Goal: Transaction & Acquisition: Purchase product/service

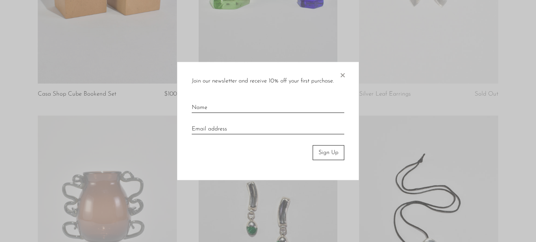
scroll to position [865, 0]
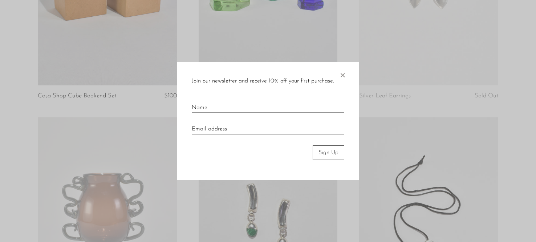
click at [343, 79] on span "×" at bounding box center [342, 73] width 7 height 23
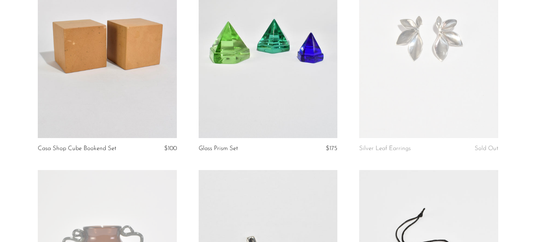
scroll to position [812, 0]
click at [508, 147] on article "Silver Leaf Earrings Sold Out" at bounding box center [428, 57] width 161 height 227
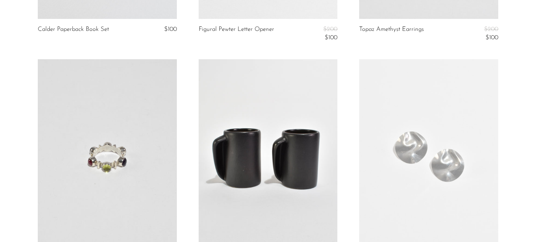
scroll to position [1626, 0]
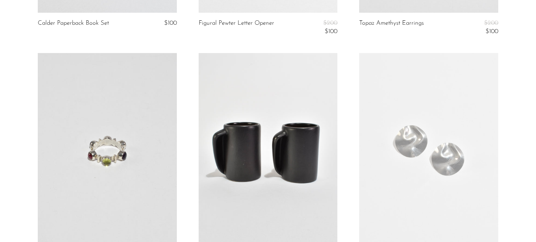
click at [254, 138] on link at bounding box center [268, 150] width 139 height 195
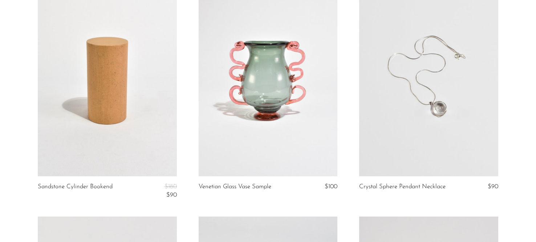
scroll to position [2157, 0]
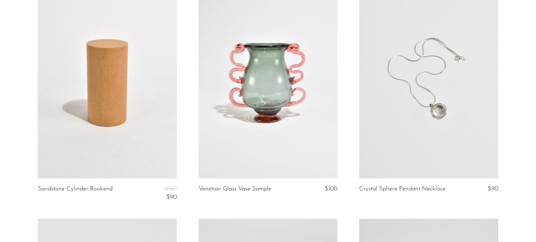
click at [138, 141] on link at bounding box center [107, 81] width 139 height 195
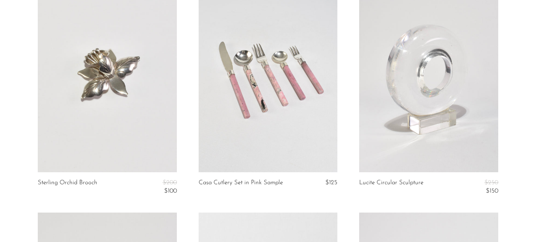
scroll to position [2400, 0]
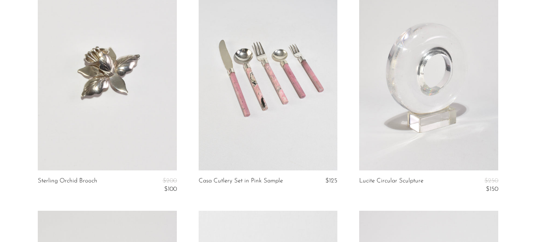
click at [405, 113] on link at bounding box center [428, 73] width 139 height 195
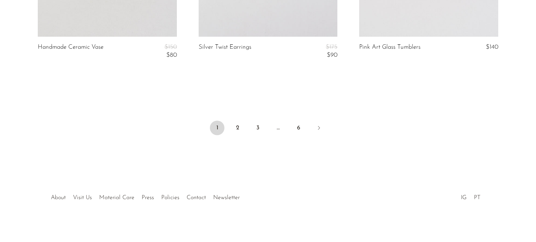
scroll to position [2772, 0]
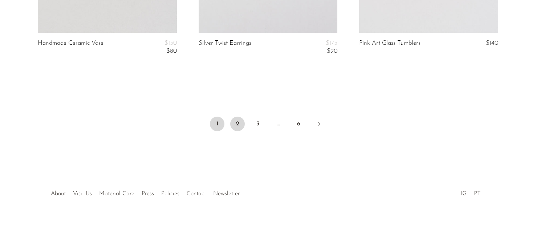
click at [237, 128] on link "2" at bounding box center [237, 124] width 15 height 15
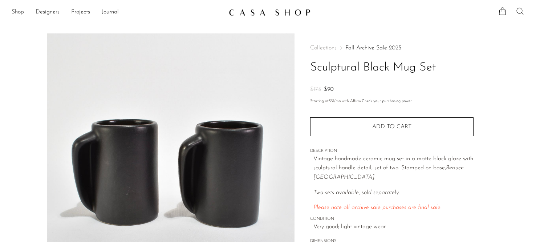
click at [142, 182] on img at bounding box center [170, 169] width 247 height 272
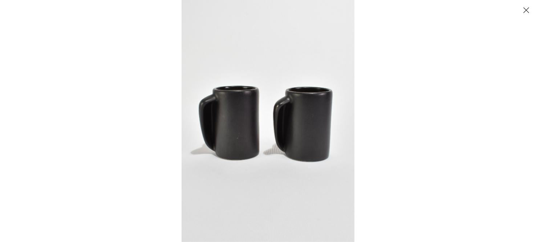
click at [223, 136] on img at bounding box center [268, 121] width 173 height 242
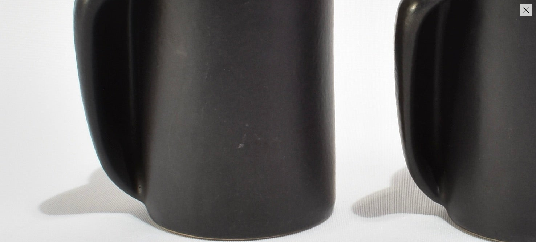
click at [228, 181] on img at bounding box center [372, 71] width 745 height 1043
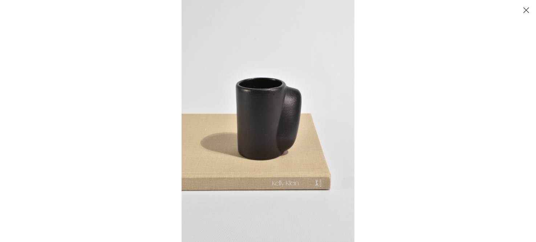
click at [524, 8] on button "Close" at bounding box center [526, 10] width 13 height 13
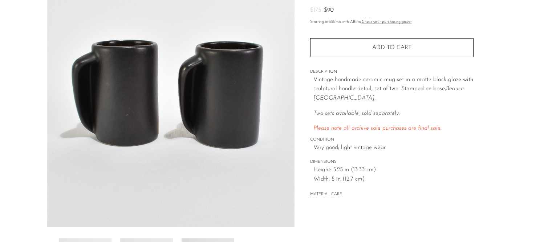
scroll to position [80, 0]
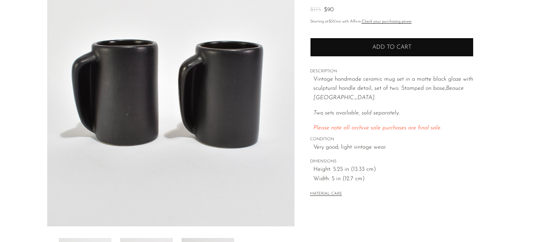
click at [377, 55] on button "Add to cart" at bounding box center [391, 47] width 163 height 19
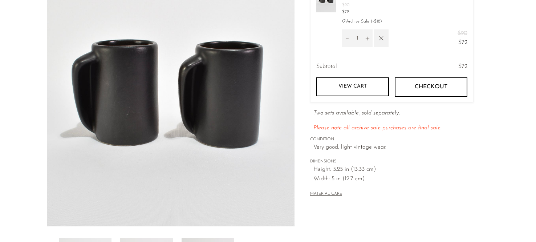
click at [370, 40] on button "Increment" at bounding box center [368, 37] width 10 height 17
type input "2"
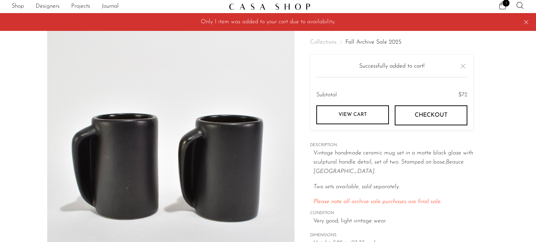
scroll to position [0, 0]
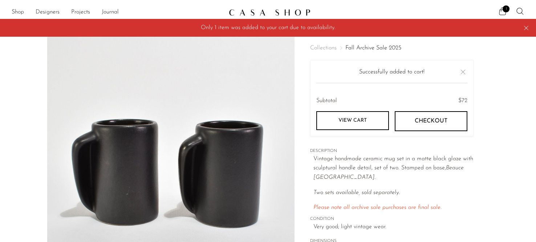
click at [465, 69] on button "Close" at bounding box center [463, 72] width 9 height 9
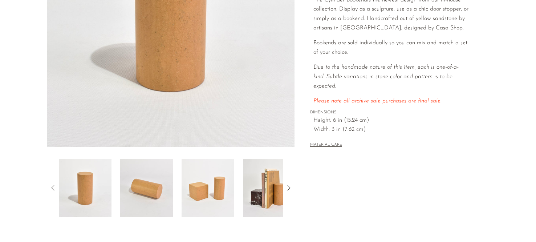
scroll to position [159, 0]
click at [201, 193] on img at bounding box center [208, 187] width 53 height 58
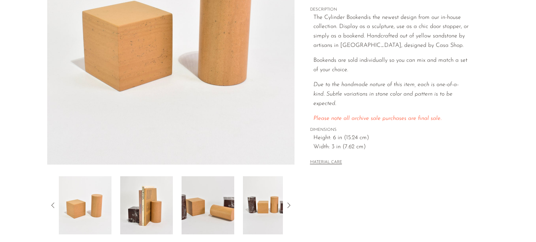
scroll to position [143, 0]
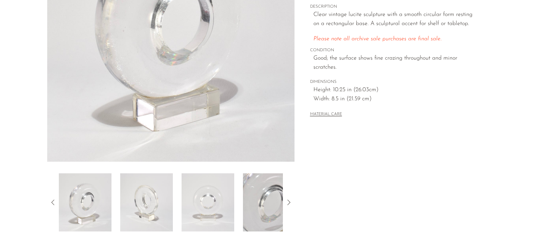
scroll to position [151, 0]
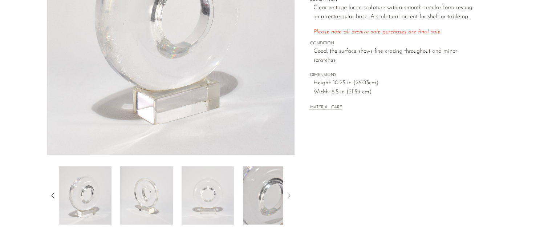
click at [139, 201] on img at bounding box center [146, 195] width 53 height 58
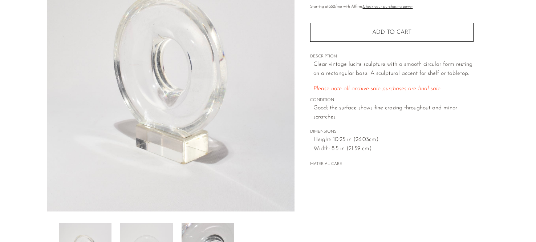
scroll to position [144, 0]
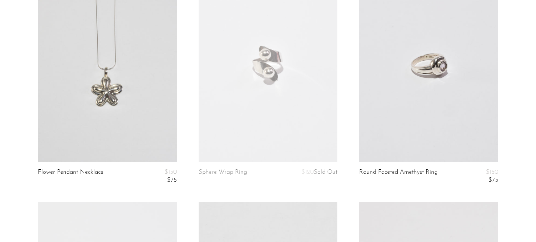
scroll to position [101, 0]
click at [398, 130] on link at bounding box center [428, 63] width 139 height 195
click at [383, 134] on link at bounding box center [428, 63] width 139 height 195
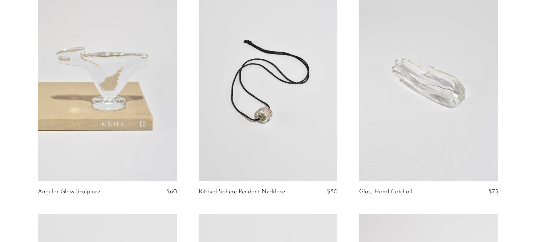
scroll to position [551, 0]
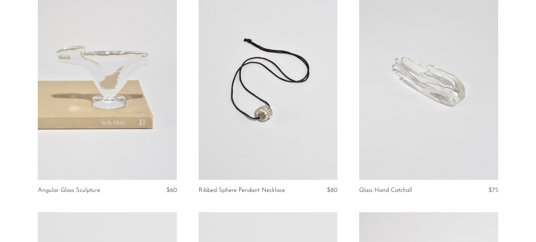
click at [149, 150] on link at bounding box center [107, 82] width 139 height 195
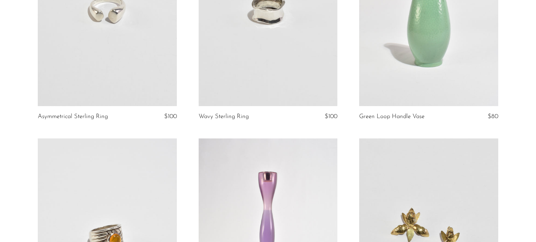
scroll to position [813, 0]
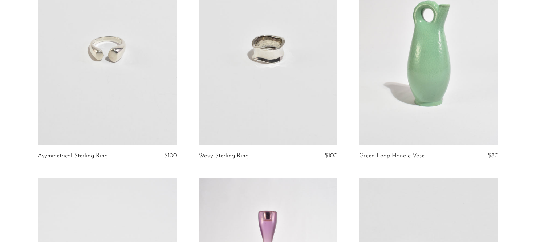
click at [106, 90] on link at bounding box center [107, 48] width 139 height 195
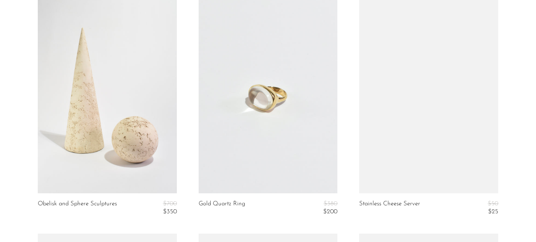
scroll to position [1690, 0]
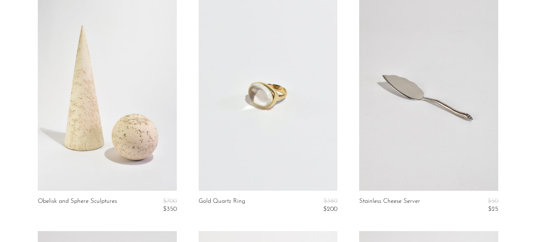
click at [112, 136] on link at bounding box center [107, 93] width 139 height 195
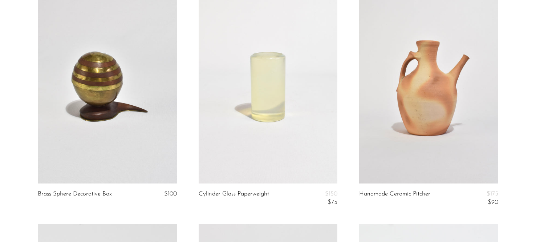
scroll to position [1903, 0]
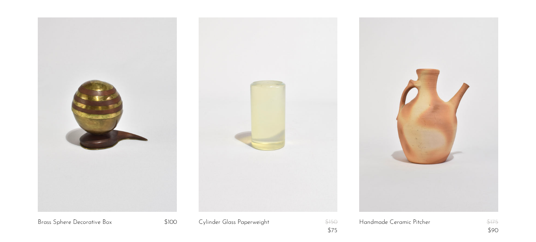
click at [254, 110] on link at bounding box center [268, 114] width 139 height 195
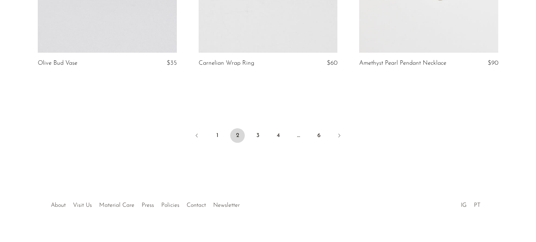
scroll to position [2779, 0]
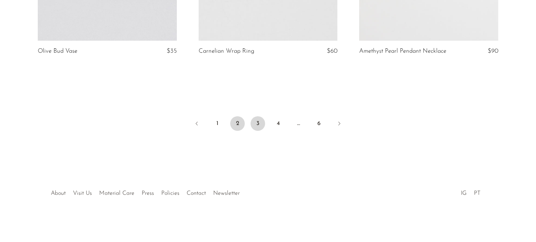
click at [258, 121] on link "3" at bounding box center [258, 123] width 15 height 15
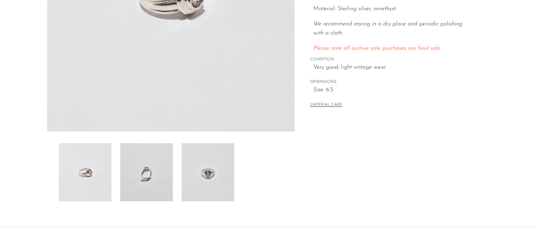
scroll to position [180, 0]
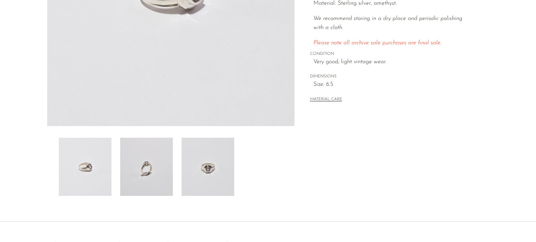
click at [196, 177] on img at bounding box center [208, 167] width 53 height 58
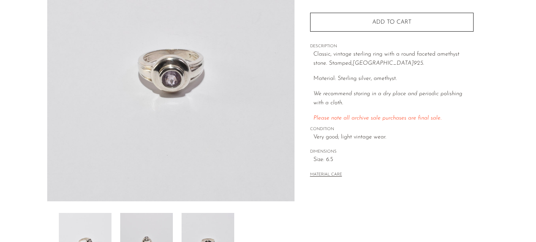
scroll to position [113, 0]
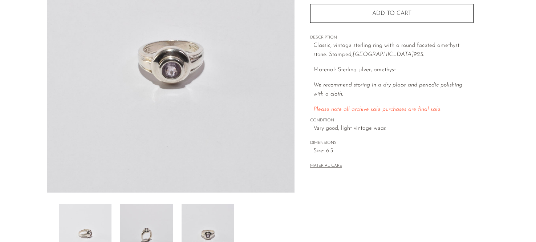
click at [148, 224] on img at bounding box center [146, 233] width 53 height 58
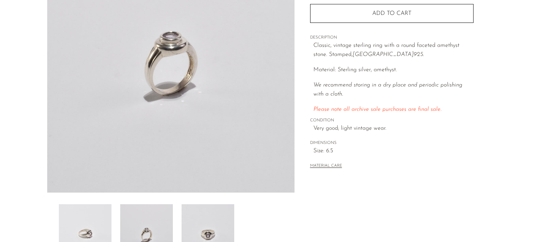
click at [96, 227] on img at bounding box center [85, 233] width 53 height 58
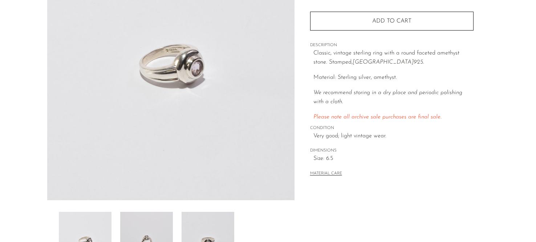
scroll to position [102, 0]
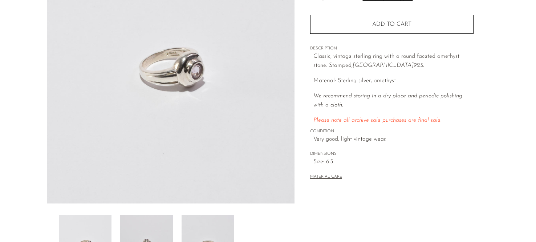
click at [198, 231] on img at bounding box center [208, 244] width 53 height 58
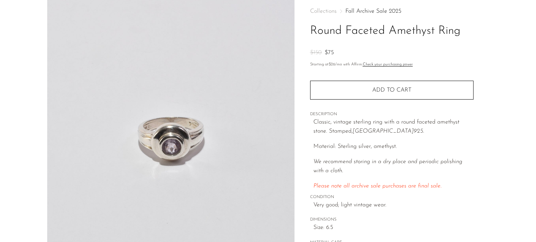
scroll to position [32, 0]
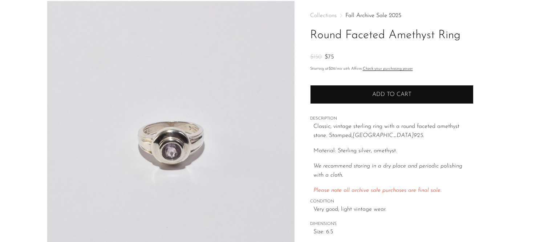
click at [364, 88] on button "Add to cart" at bounding box center [391, 94] width 163 height 19
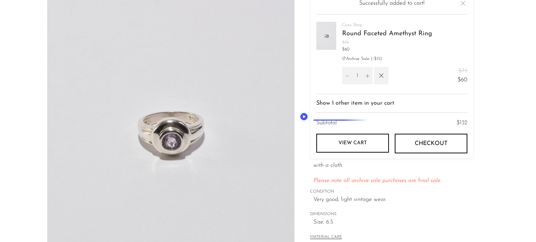
scroll to position [44, 0]
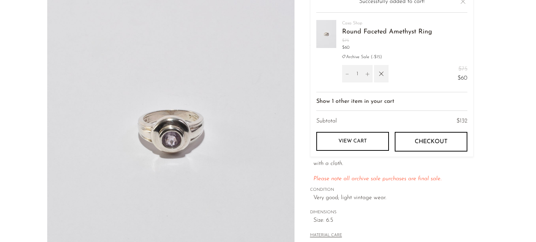
click at [426, 220] on span "Size: 6.5" at bounding box center [393, 220] width 160 height 9
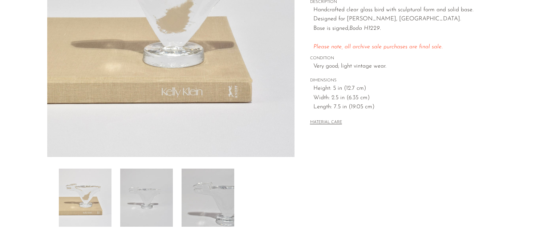
scroll to position [185, 0]
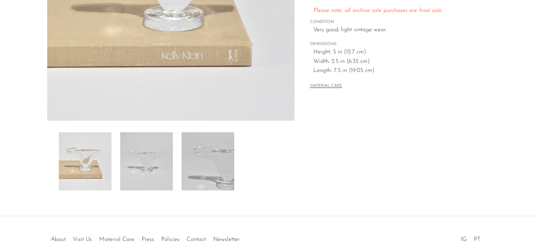
click at [132, 179] on img at bounding box center [146, 161] width 53 height 58
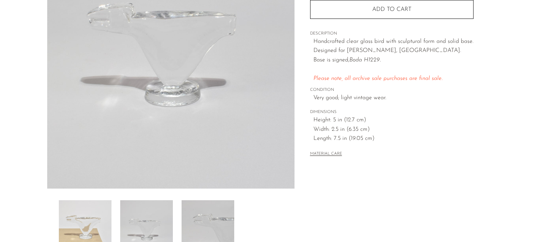
scroll to position [110, 0]
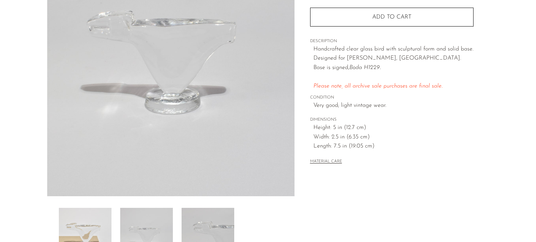
click at [196, 223] on img at bounding box center [208, 237] width 53 height 58
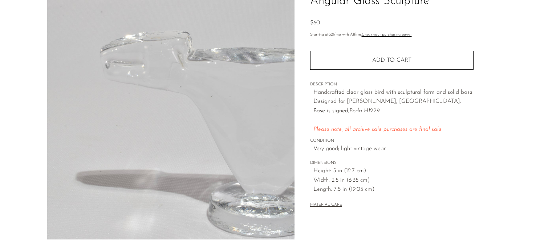
scroll to position [60, 0]
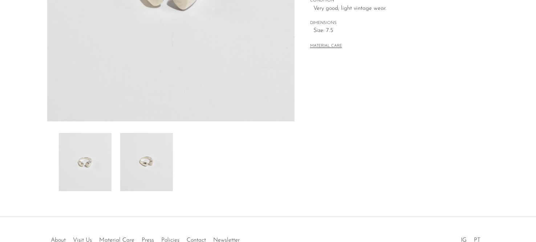
scroll to position [207, 0]
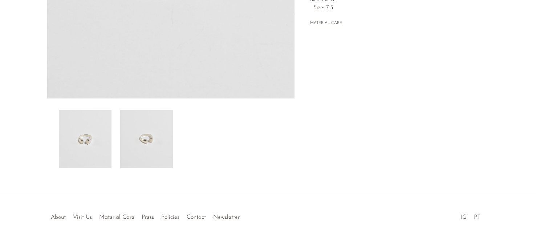
click at [153, 138] on img at bounding box center [146, 139] width 53 height 58
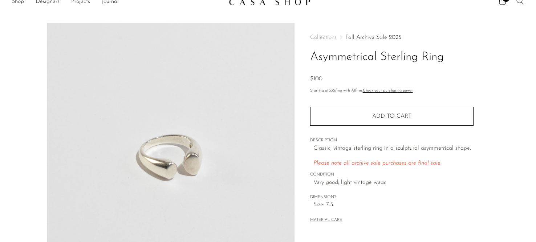
scroll to position [0, 0]
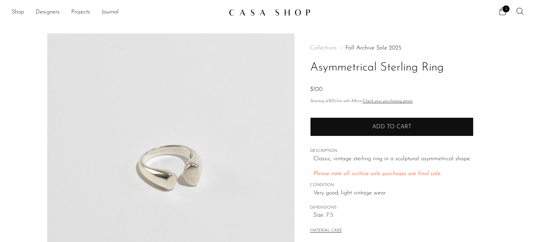
click at [328, 128] on button "Add to cart" at bounding box center [391, 126] width 163 height 19
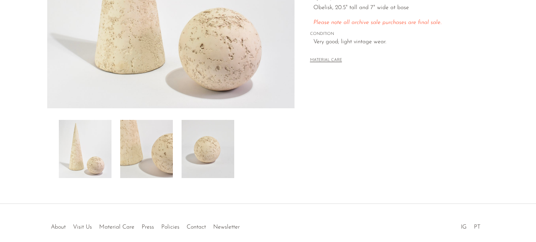
scroll to position [203, 0]
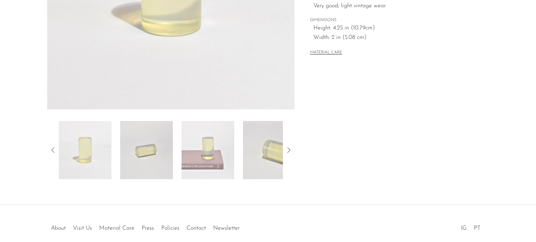
scroll to position [197, 0]
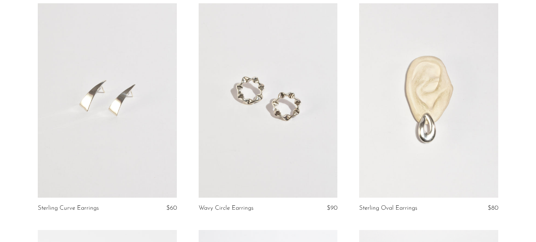
scroll to position [299, 0]
click at [288, 116] on link at bounding box center [268, 100] width 139 height 195
click at [414, 161] on link at bounding box center [428, 100] width 139 height 195
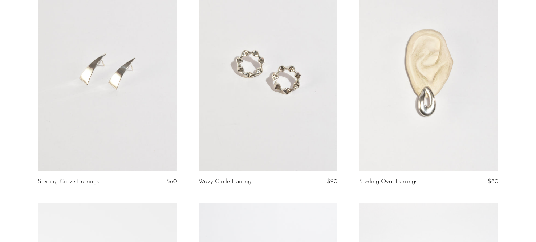
scroll to position [323, 0]
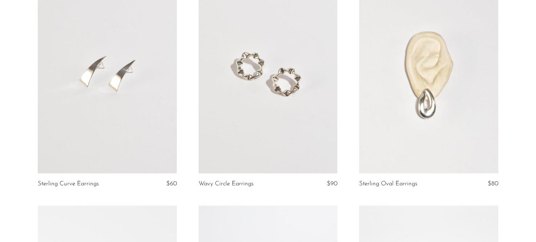
click at [389, 110] on link at bounding box center [428, 76] width 139 height 195
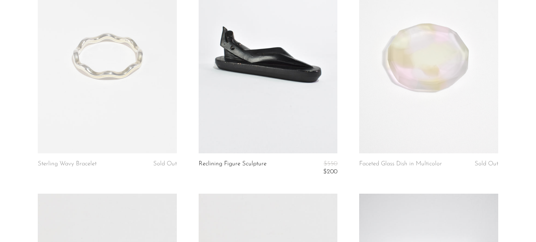
scroll to position [569, 0]
click at [249, 98] on link at bounding box center [268, 56] width 139 height 195
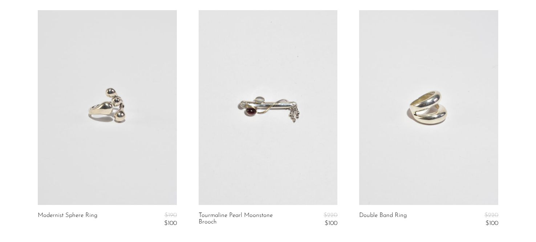
scroll to position [2141, 0]
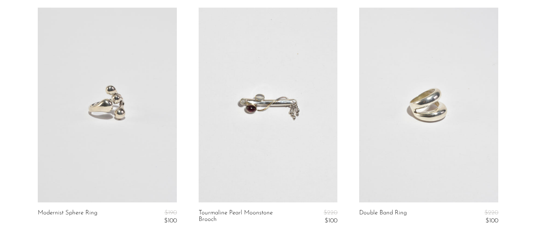
click at [405, 150] on link at bounding box center [428, 105] width 139 height 195
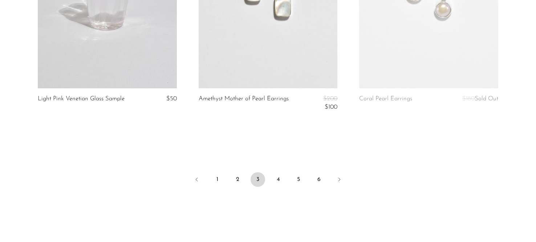
scroll to position [2767, 0]
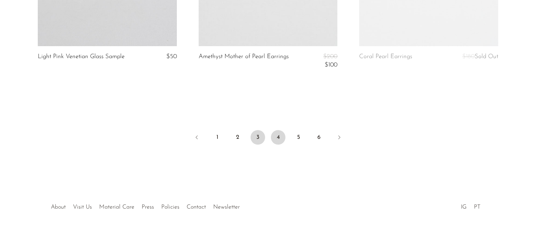
click at [283, 138] on link "4" at bounding box center [278, 137] width 15 height 15
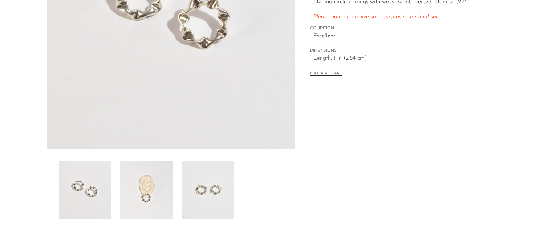
scroll to position [231, 0]
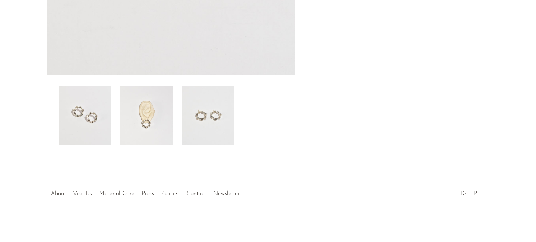
click at [139, 126] on img at bounding box center [146, 115] width 53 height 58
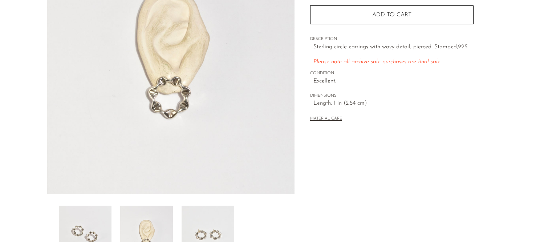
scroll to position [86, 0]
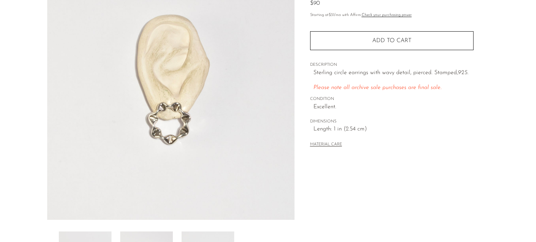
click at [164, 134] on img at bounding box center [170, 83] width 247 height 272
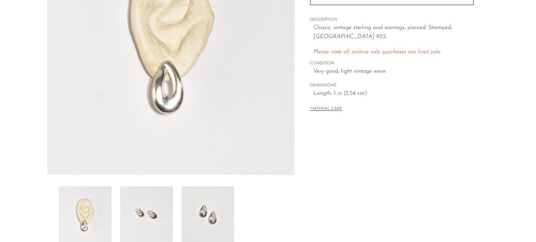
scroll to position [137, 0]
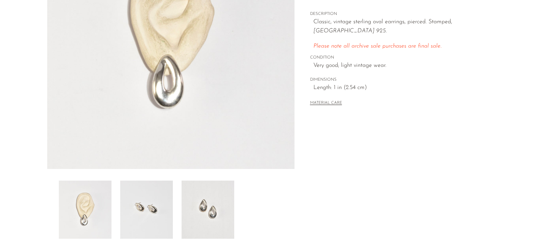
click at [149, 215] on img at bounding box center [146, 210] width 53 height 58
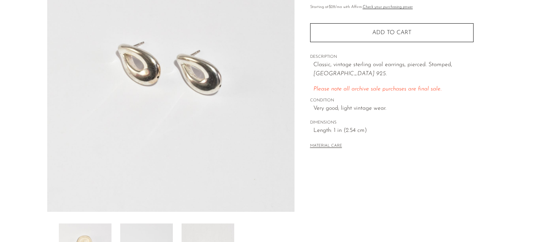
scroll to position [86, 0]
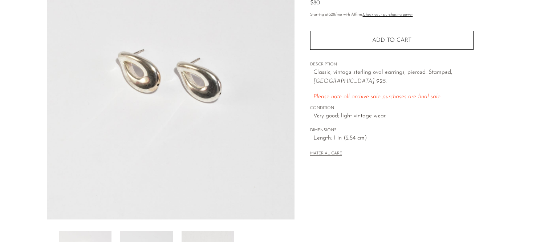
click at [130, 67] on img at bounding box center [170, 83] width 247 height 272
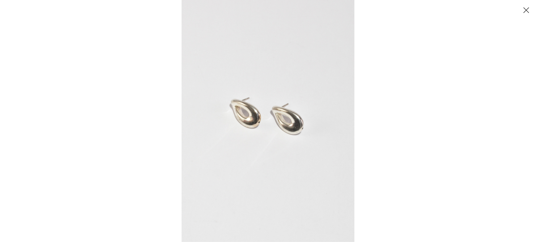
click at [247, 115] on img at bounding box center [268, 121] width 173 height 242
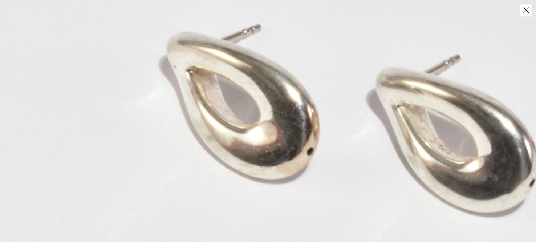
click at [244, 141] on img at bounding box center [356, 145] width 883 height 1236
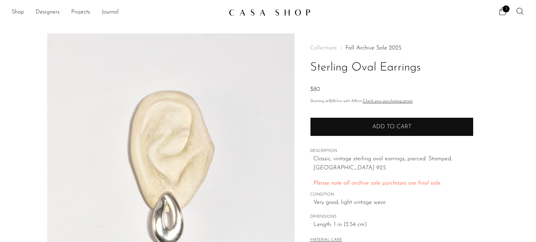
click at [360, 120] on button "Add to cart" at bounding box center [391, 126] width 163 height 19
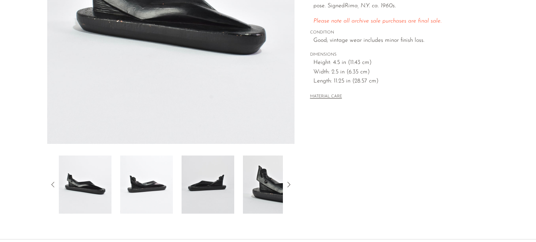
scroll to position [220, 0]
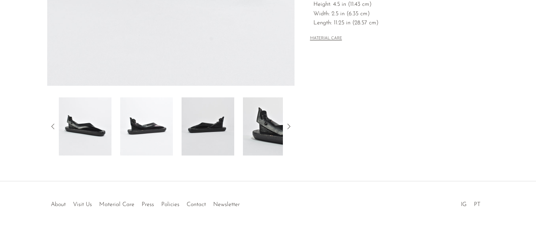
click at [138, 129] on img at bounding box center [146, 126] width 53 height 58
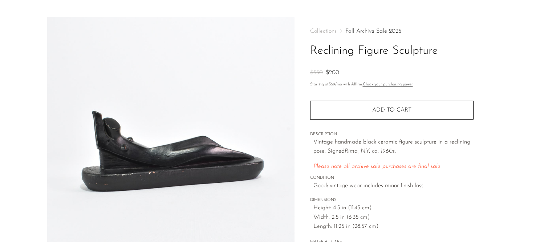
scroll to position [20, 0]
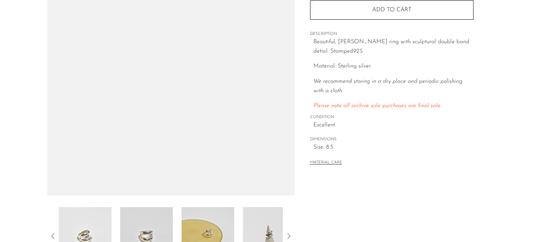
scroll to position [60, 0]
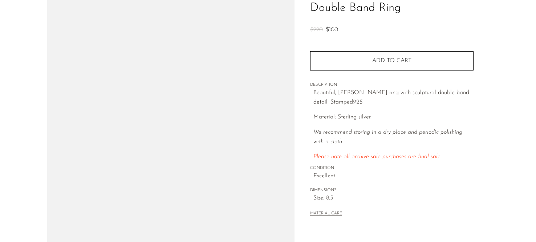
click at [190, 147] on img at bounding box center [170, 110] width 247 height 272
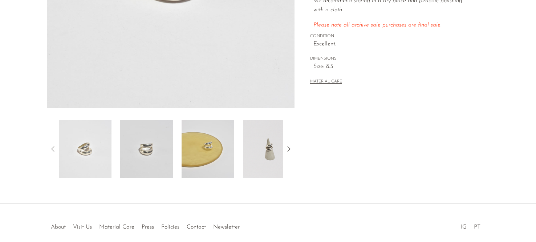
scroll to position [231, 0]
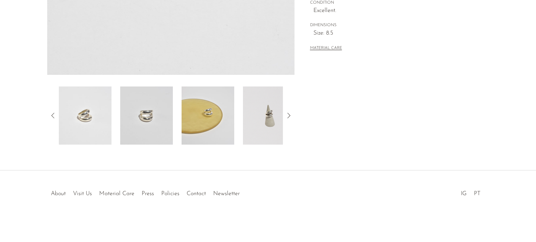
click at [261, 119] on img at bounding box center [269, 115] width 53 height 58
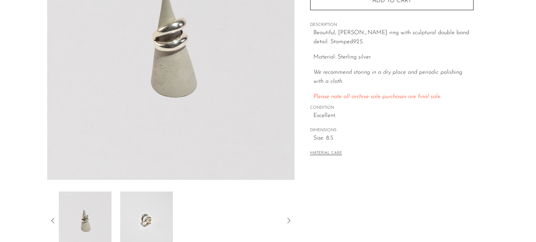
scroll to position [44, 0]
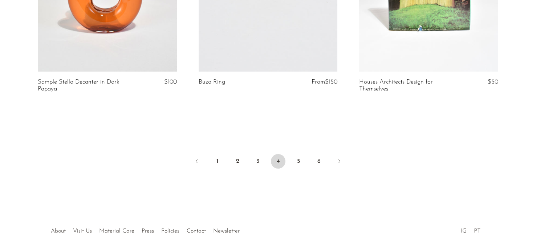
scroll to position [2774, 0]
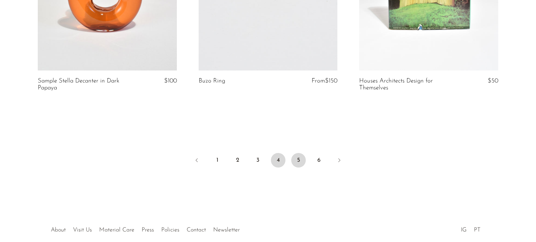
click at [300, 161] on link "5" at bounding box center [298, 160] width 15 height 15
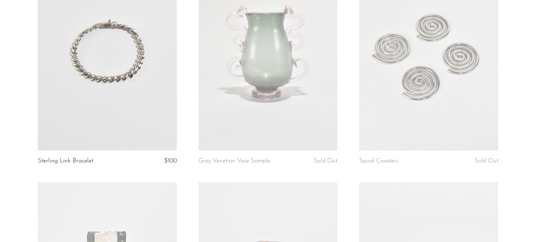
scroll to position [569, 0]
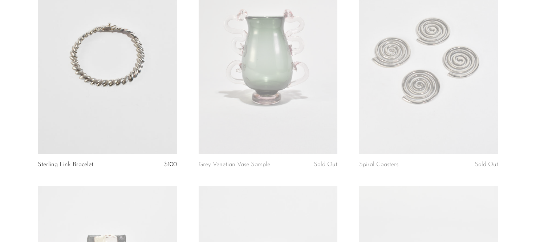
click at [300, 99] on link at bounding box center [268, 56] width 139 height 195
click at [499, 159] on article "Spiral Coasters Sold Out" at bounding box center [428, 72] width 161 height 227
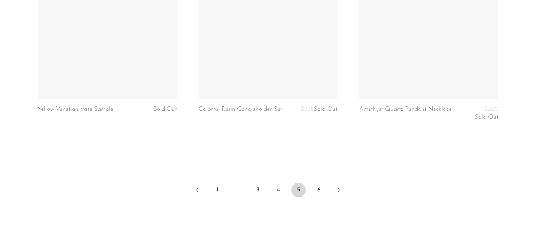
scroll to position [2689, 0]
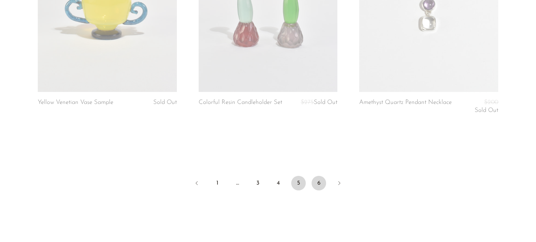
click at [319, 184] on link "6" at bounding box center [319, 183] width 15 height 15
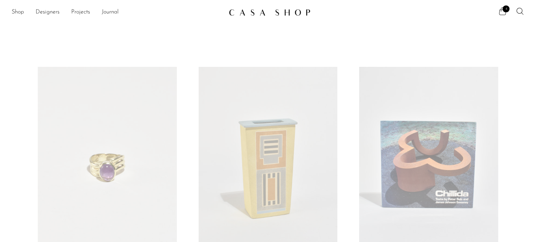
click at [501, 14] on icon at bounding box center [502, 11] width 9 height 9
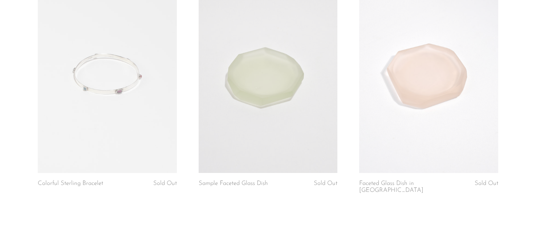
scroll to position [2534, 0]
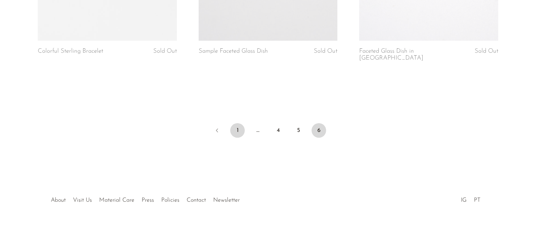
click at [238, 123] on link "1" at bounding box center [237, 130] width 15 height 15
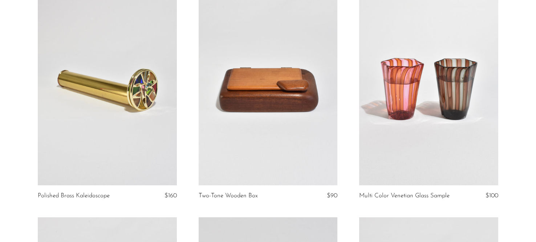
scroll to position [77, 0]
click at [395, 130] on link at bounding box center [428, 87] width 139 height 195
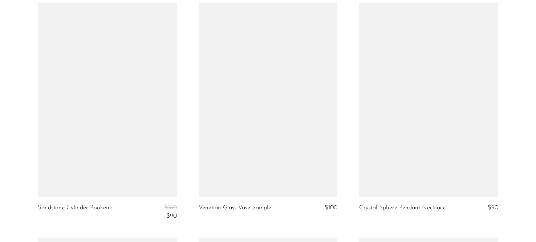
scroll to position [2139, 0]
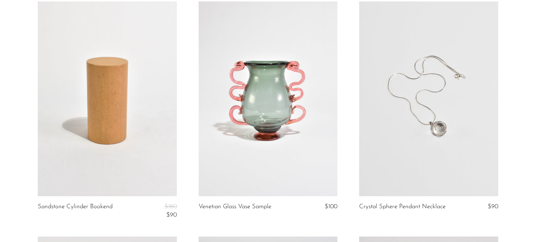
click at [265, 178] on link at bounding box center [268, 98] width 139 height 195
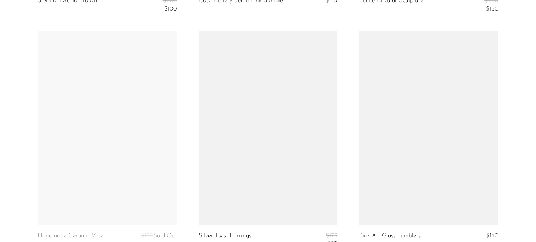
scroll to position [2581, 0]
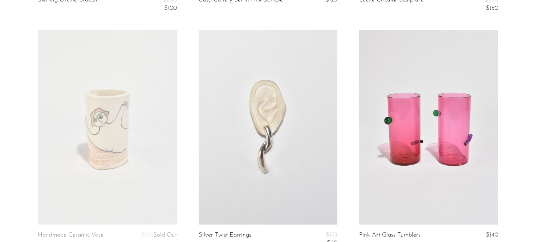
click at [408, 190] on link at bounding box center [428, 127] width 139 height 195
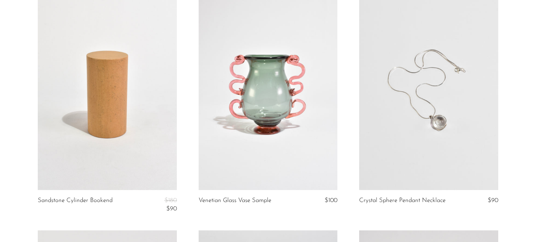
scroll to position [2149, 0]
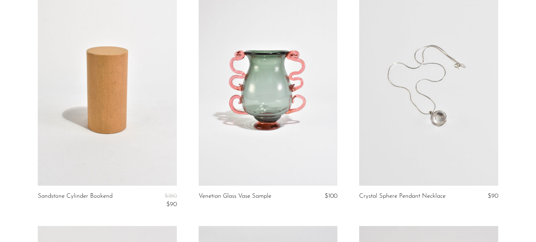
click at [272, 152] on link at bounding box center [268, 88] width 139 height 195
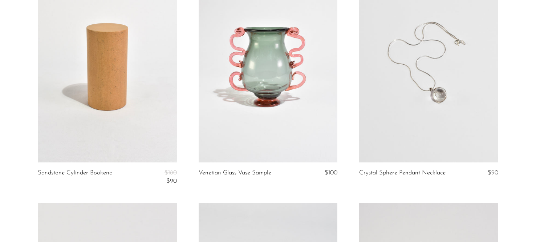
scroll to position [2178, 0]
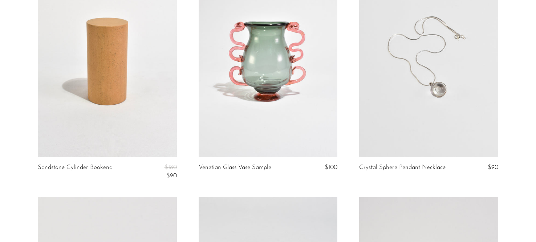
click at [146, 97] on link at bounding box center [107, 59] width 139 height 195
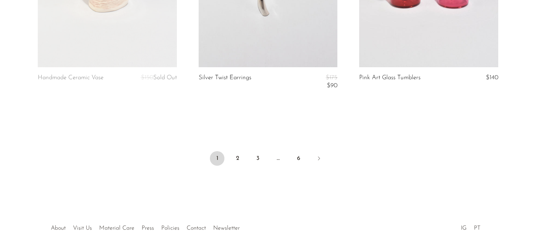
scroll to position [2740, 0]
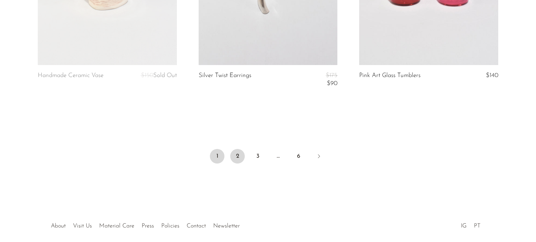
click at [235, 155] on link "2" at bounding box center [237, 156] width 15 height 15
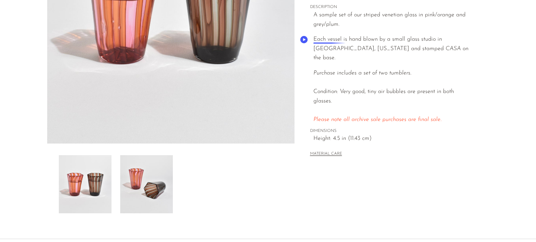
scroll to position [170, 0]
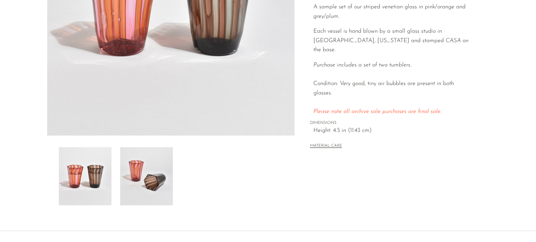
click at [155, 185] on img at bounding box center [146, 176] width 53 height 58
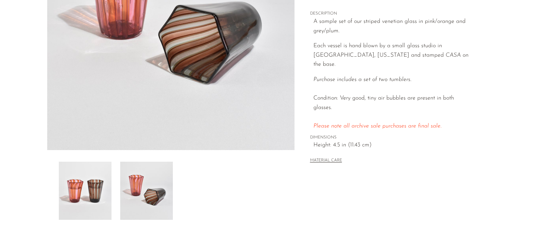
scroll to position [158, 0]
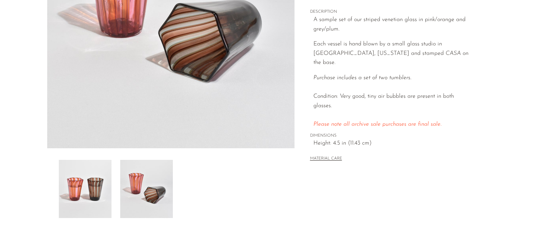
click at [130, 189] on img at bounding box center [146, 189] width 53 height 58
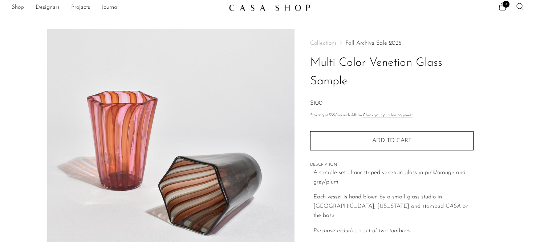
scroll to position [0, 0]
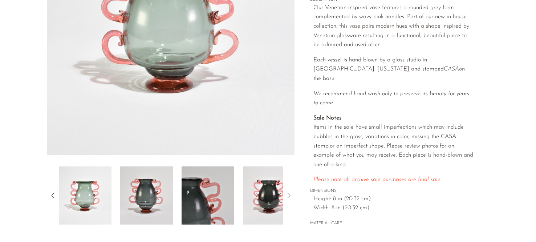
scroll to position [155, 0]
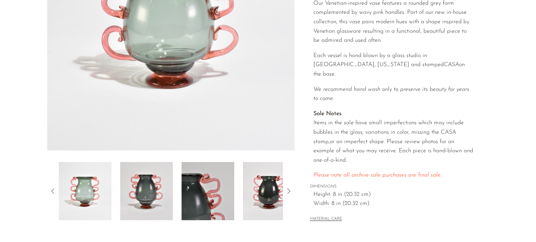
click at [149, 187] on img at bounding box center [146, 191] width 53 height 58
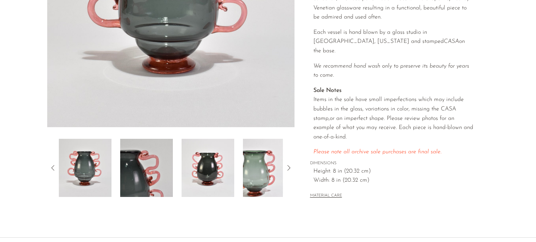
scroll to position [194, 0]
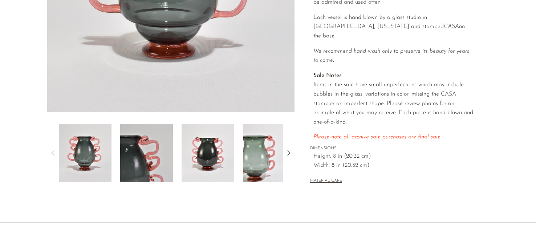
click at [255, 158] on img at bounding box center [269, 153] width 53 height 58
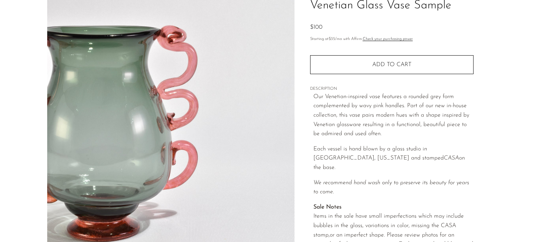
scroll to position [62, 0]
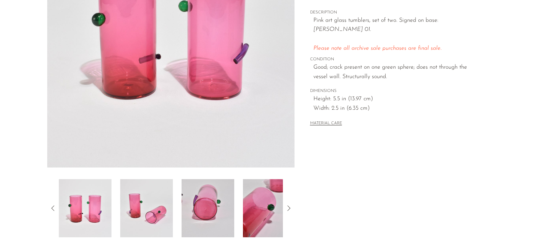
scroll to position [158, 0]
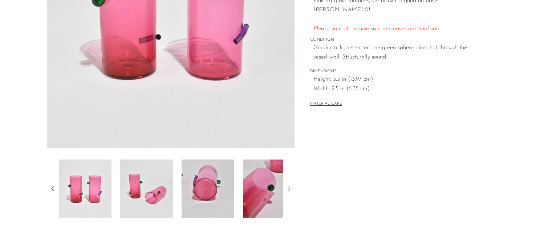
click at [263, 193] on img at bounding box center [269, 188] width 53 height 58
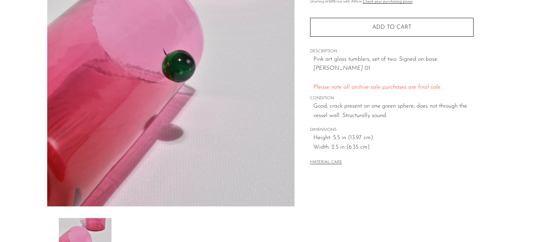
scroll to position [98, 0]
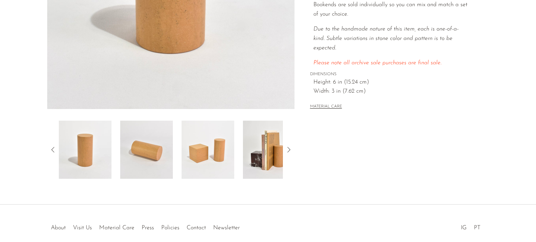
scroll to position [195, 0]
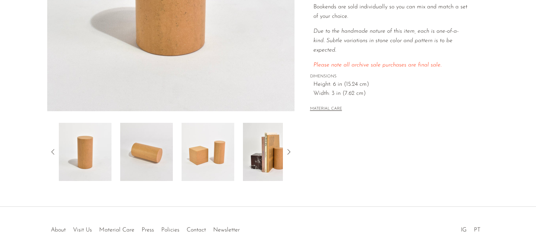
click at [321, 108] on button "MATERIAL CARE" at bounding box center [326, 108] width 32 height 5
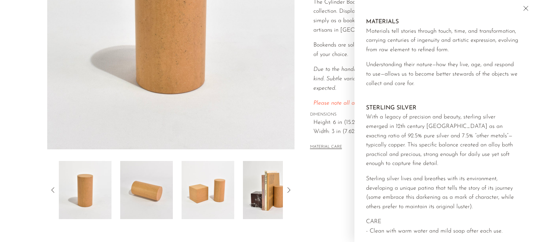
scroll to position [157, 0]
click at [526, 11] on icon "Close" at bounding box center [526, 8] width 9 height 9
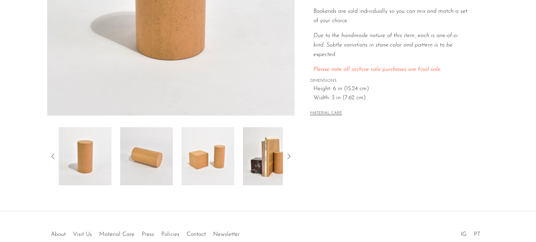
scroll to position [193, 0]
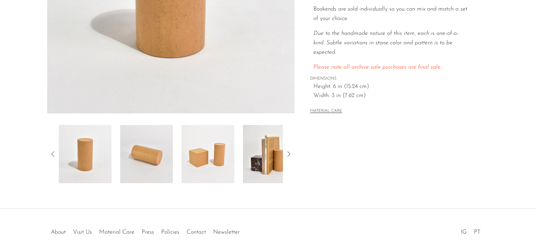
click at [198, 147] on img at bounding box center [208, 154] width 53 height 58
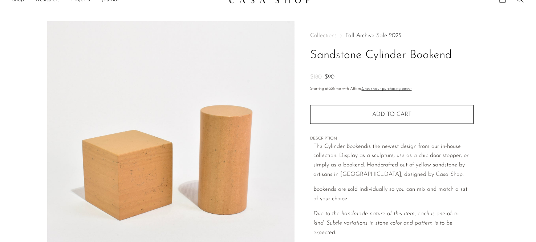
scroll to position [11, 0]
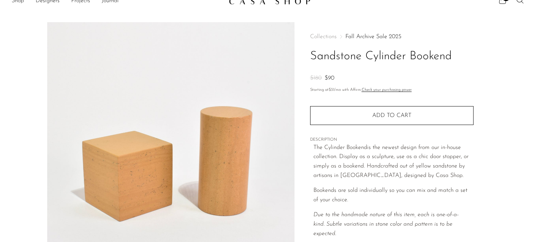
click at [187, 139] on img at bounding box center [170, 158] width 247 height 272
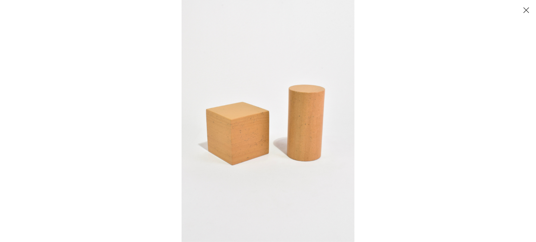
click at [217, 134] on img at bounding box center [268, 121] width 173 height 242
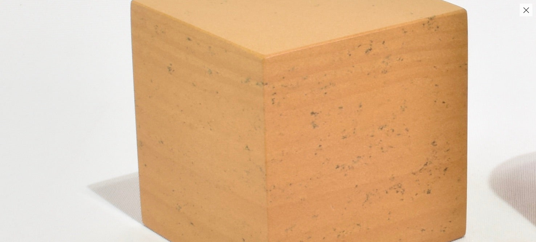
click at [219, 136] on img at bounding box center [461, 63] width 923 height 1292
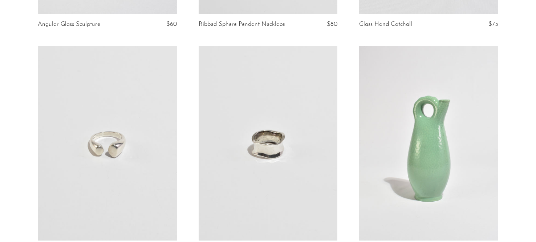
scroll to position [771, 0]
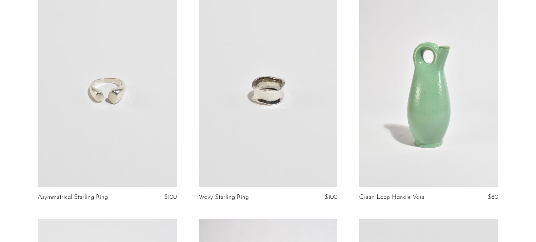
click at [155, 136] on link at bounding box center [107, 89] width 139 height 195
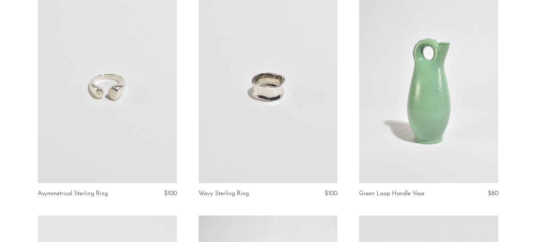
scroll to position [775, 0]
click at [407, 121] on link at bounding box center [428, 85] width 139 height 195
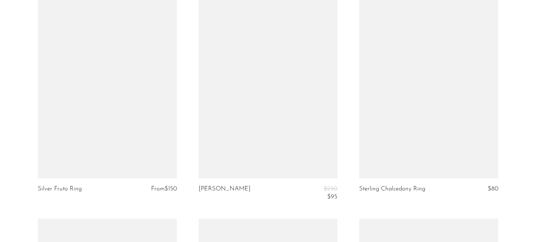
scroll to position [2409, 0]
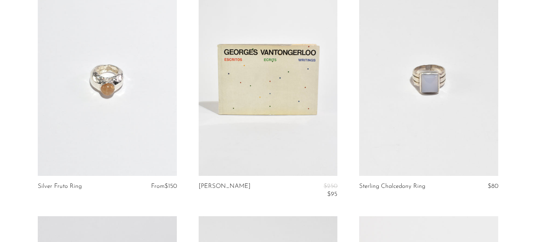
click at [151, 155] on link at bounding box center [107, 78] width 139 height 195
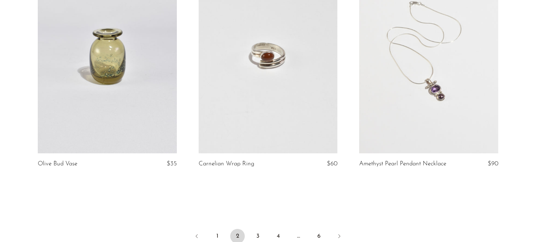
scroll to position [2673, 0]
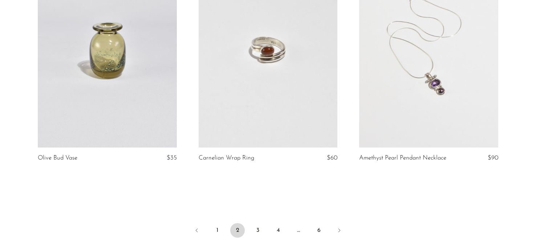
click at [246, 101] on link at bounding box center [268, 50] width 139 height 195
click at [257, 229] on link "3" at bounding box center [258, 230] width 15 height 15
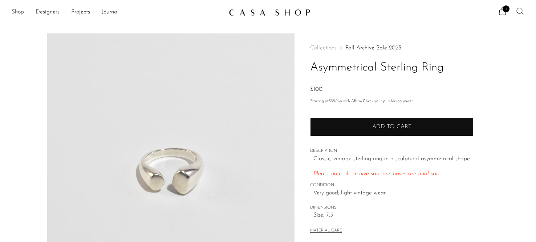
click at [349, 132] on button "Add to cart" at bounding box center [391, 126] width 163 height 19
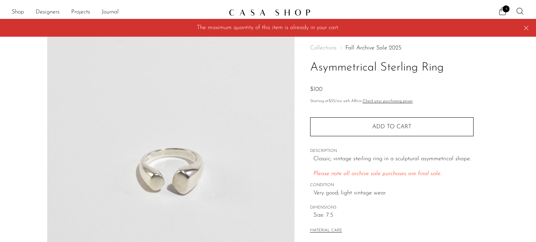
click at [404, 84] on div "Collections Fall Archive Sale 2025 Asymmetrical Sterling Ring $100" at bounding box center [391, 69] width 163 height 49
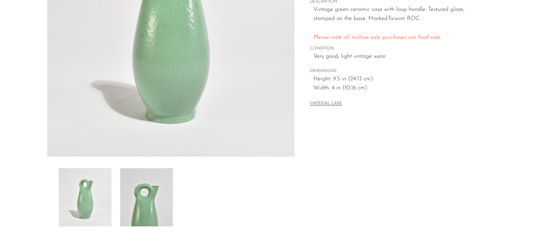
scroll to position [151, 0]
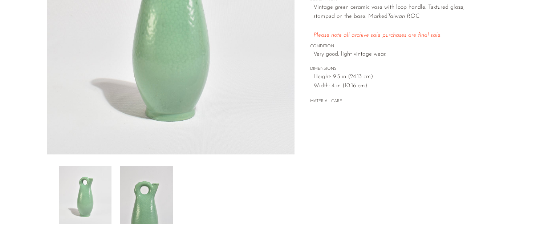
click at [132, 202] on img at bounding box center [146, 195] width 53 height 58
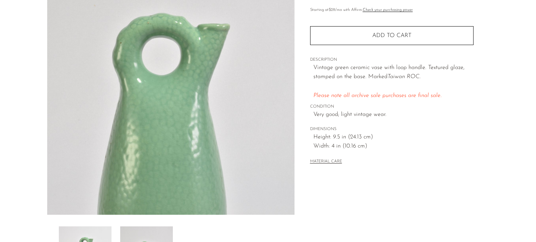
scroll to position [32, 0]
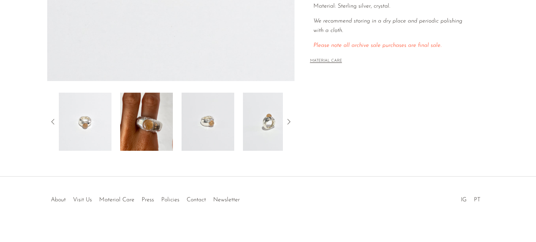
scroll to position [231, 0]
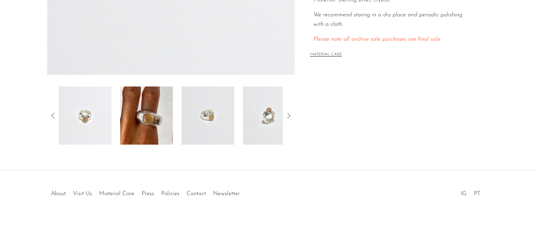
click at [153, 123] on img at bounding box center [146, 115] width 53 height 58
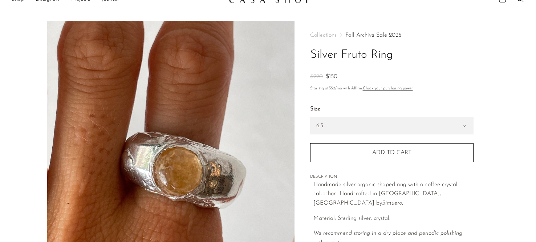
scroll to position [0, 0]
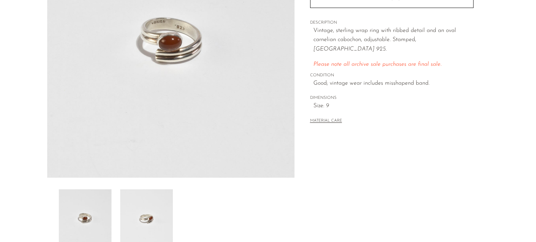
scroll to position [132, 0]
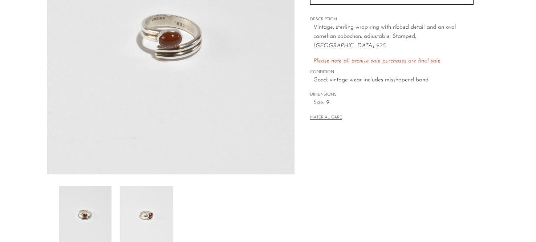
click at [137, 213] on img at bounding box center [146, 215] width 53 height 58
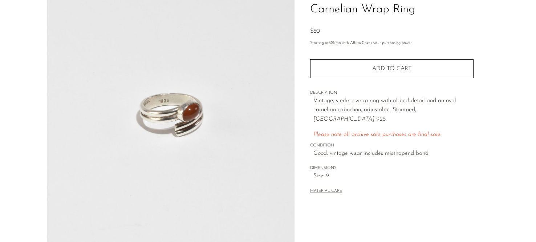
scroll to position [58, 0]
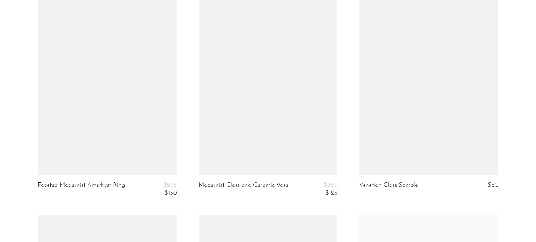
scroll to position [2781, 0]
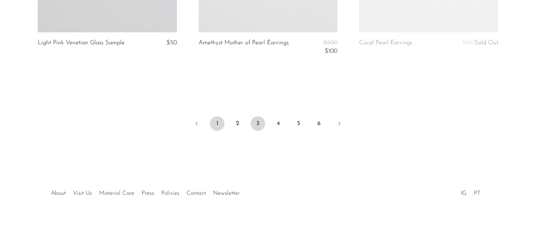
click at [215, 125] on link "1" at bounding box center [217, 123] width 15 height 15
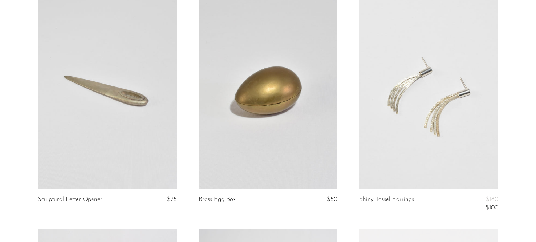
scroll to position [576, 0]
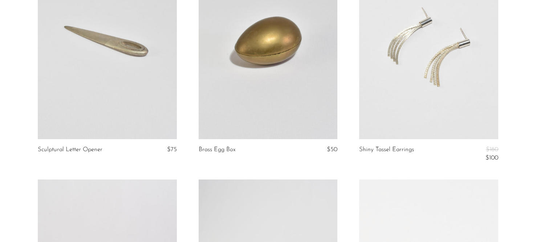
click at [153, 104] on link at bounding box center [107, 41] width 139 height 195
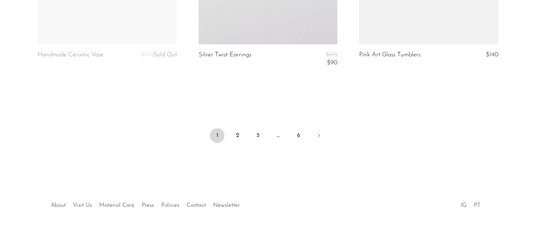
scroll to position [2772, 0]
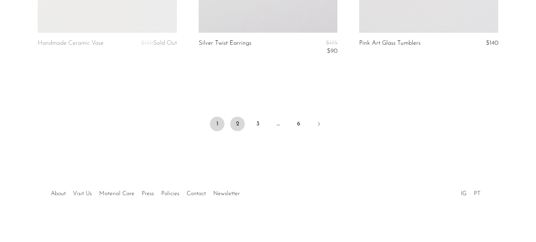
click at [234, 125] on link "2" at bounding box center [237, 124] width 15 height 15
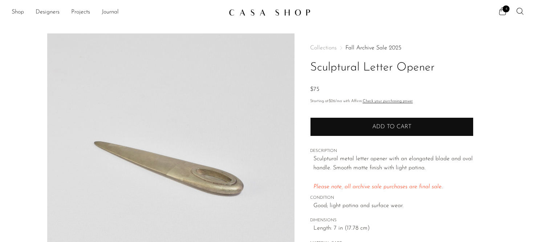
click at [349, 124] on button "Add to cart" at bounding box center [391, 126] width 163 height 19
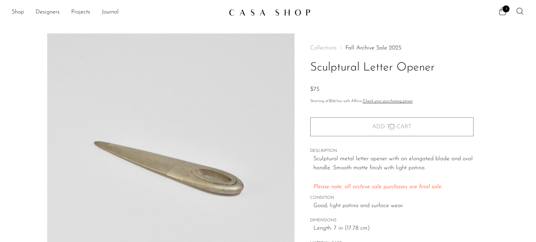
click at [198, 185] on img at bounding box center [170, 169] width 247 height 272
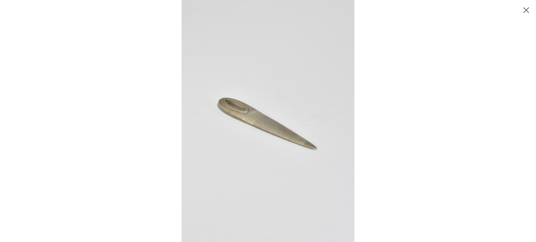
click at [520, 9] on button "Close" at bounding box center [526, 10] width 13 height 13
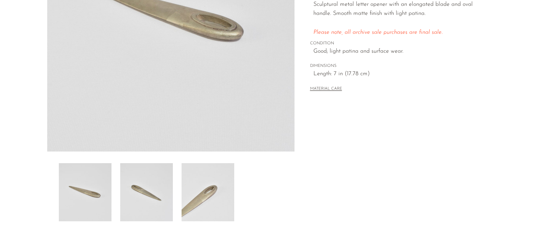
scroll to position [231, 0]
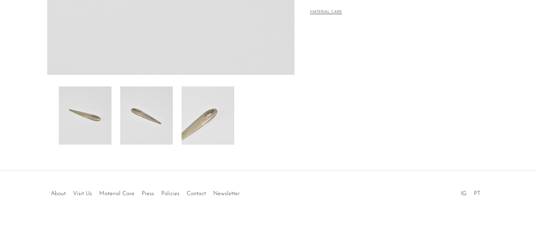
click at [206, 124] on img at bounding box center [208, 115] width 53 height 58
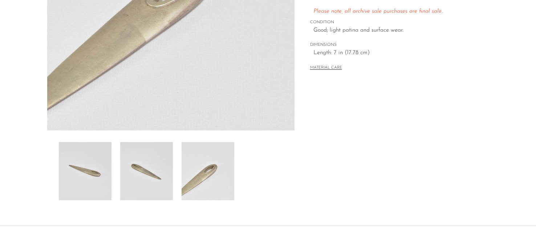
scroll to position [106, 0]
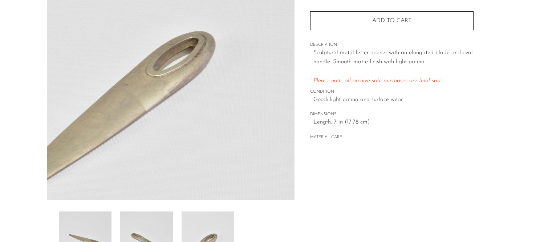
click at [166, 77] on img at bounding box center [170, 63] width 247 height 272
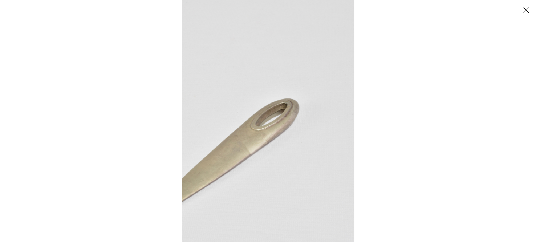
click at [433, 88] on div at bounding box center [450, 121] width 536 height 242
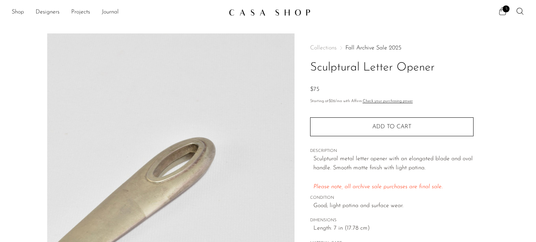
click at [501, 12] on icon at bounding box center [502, 11] width 9 height 9
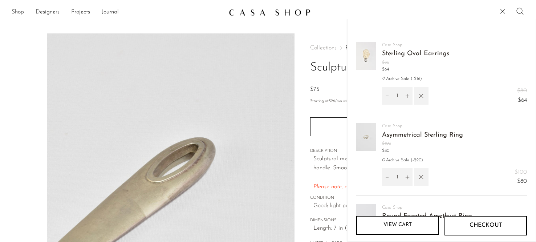
scroll to position [66, 0]
click at [367, 61] on img at bounding box center [366, 57] width 20 height 28
click at [389, 137] on link "Asymmetrical Sterling Ring" at bounding box center [422, 136] width 81 height 7
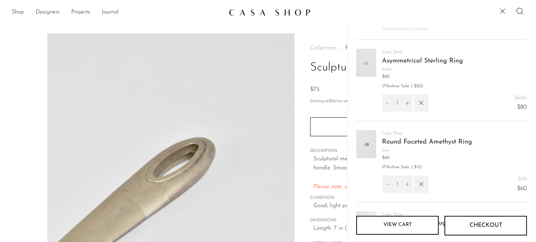
scroll to position [142, 0]
click at [388, 141] on link "Round Faceted Amethyst Ring" at bounding box center [427, 141] width 90 height 7
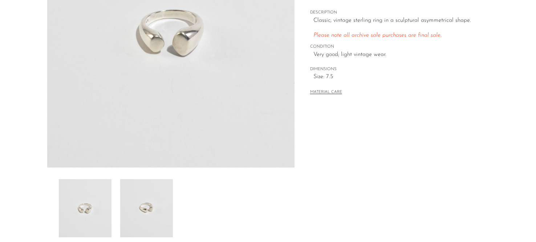
scroll to position [155, 0]
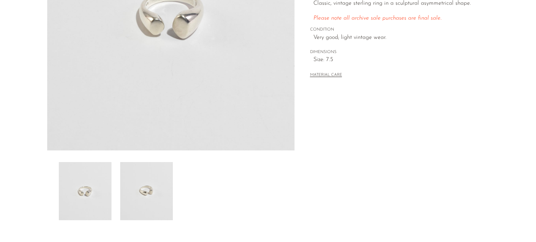
click at [133, 186] on img at bounding box center [146, 191] width 53 height 58
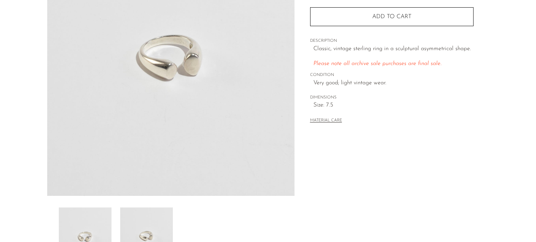
scroll to position [113, 0]
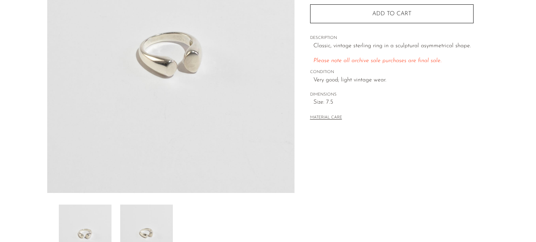
click at [93, 216] on img at bounding box center [85, 234] width 53 height 58
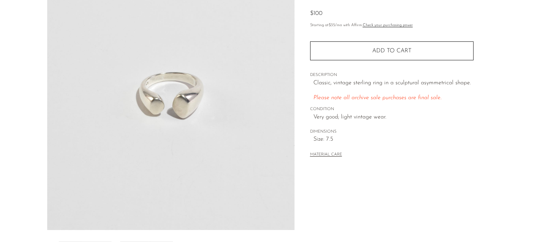
scroll to position [26, 0]
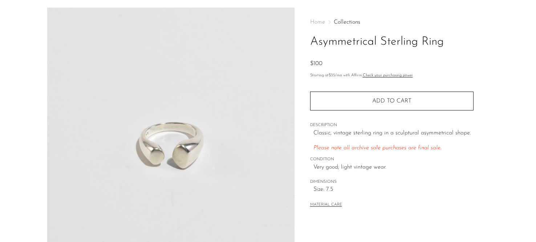
click at [158, 155] on img at bounding box center [170, 144] width 247 height 272
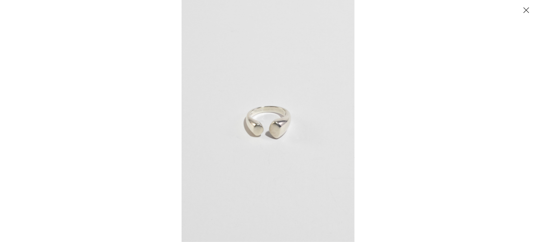
click at [264, 132] on img at bounding box center [268, 121] width 173 height 242
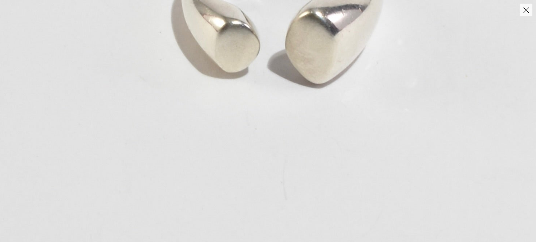
click at [281, 85] on img at bounding box center [280, 7] width 773 height 1082
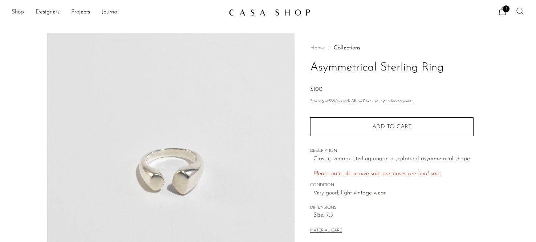
click at [503, 12] on icon at bounding box center [502, 11] width 9 height 9
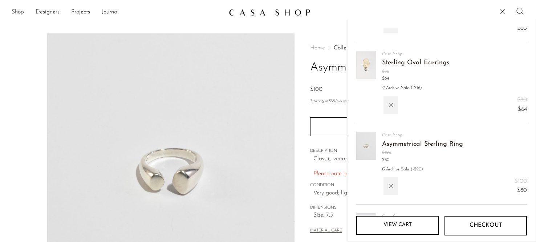
scroll to position [60, 0]
click at [394, 59] on link "Sterling Oval Earrings" at bounding box center [415, 60] width 67 height 7
click at [368, 145] on img at bounding box center [366, 144] width 20 height 28
click at [392, 145] on link "Asymmetrical Sterling Ring" at bounding box center [422, 142] width 81 height 7
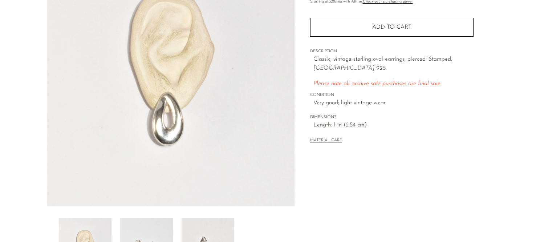
scroll to position [135, 0]
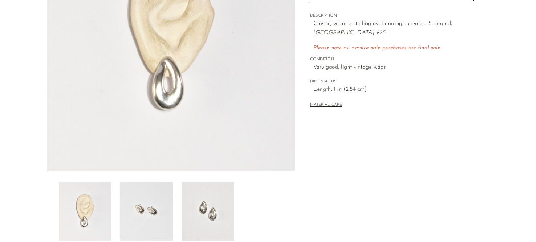
click at [175, 115] on img at bounding box center [170, 34] width 247 height 272
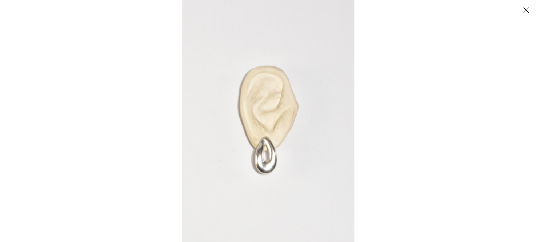
click at [238, 153] on img at bounding box center [268, 121] width 173 height 242
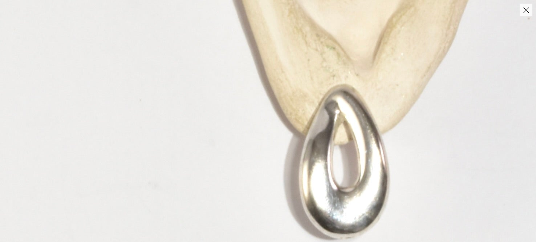
click at [267, 165] on img at bounding box center [352, 22] width 705 height 987
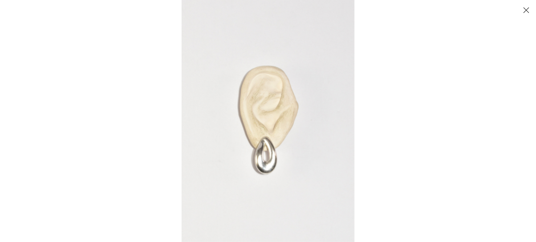
click at [438, 61] on div at bounding box center [450, 121] width 536 height 242
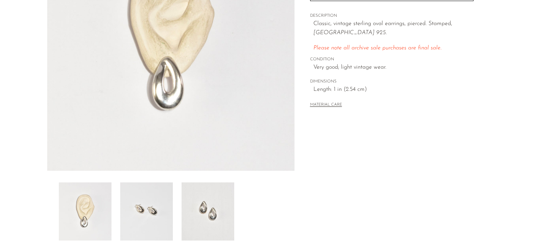
click at [213, 204] on img at bounding box center [208, 211] width 53 height 58
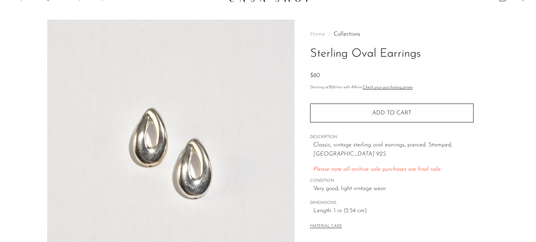
scroll to position [12, 0]
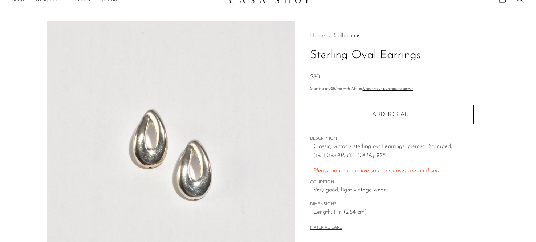
click at [154, 149] on img at bounding box center [170, 157] width 247 height 272
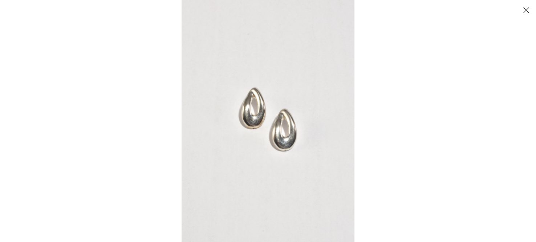
click at [257, 107] on img at bounding box center [268, 121] width 173 height 242
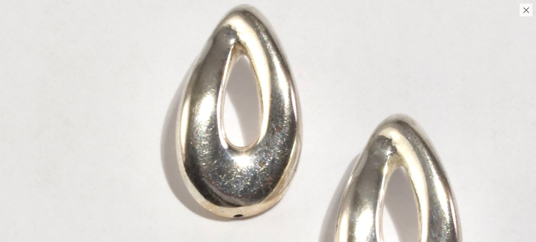
click at [331, 72] on img at bounding box center [313, 178] width 894 height 1251
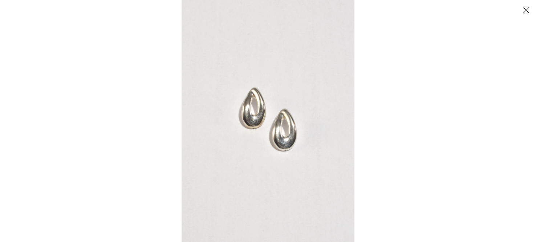
click at [165, 137] on div at bounding box center [268, 121] width 536 height 242
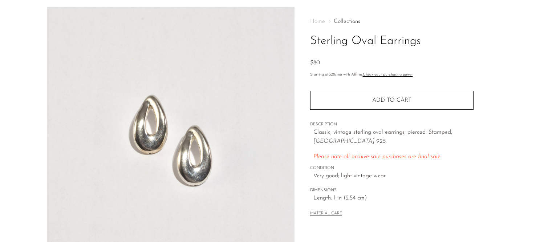
scroll to position [27, 0]
click at [164, 138] on img at bounding box center [170, 142] width 247 height 272
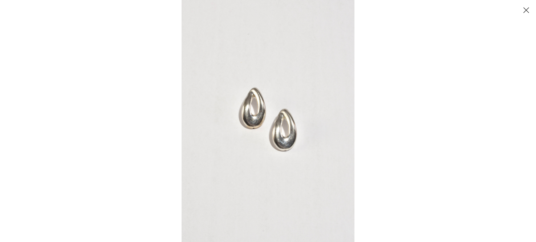
click at [254, 113] on img at bounding box center [268, 121] width 173 height 242
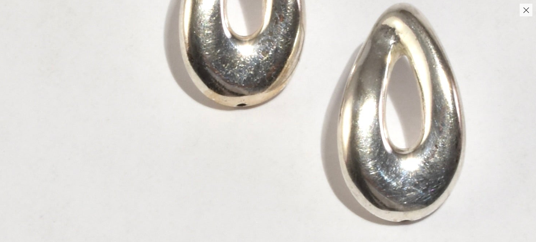
click at [232, 182] on img at bounding box center [317, 67] width 894 height 1251
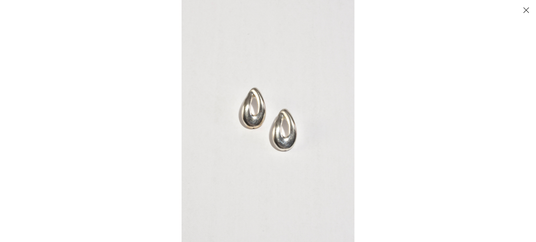
click at [524, 8] on button "Close" at bounding box center [526, 10] width 13 height 13
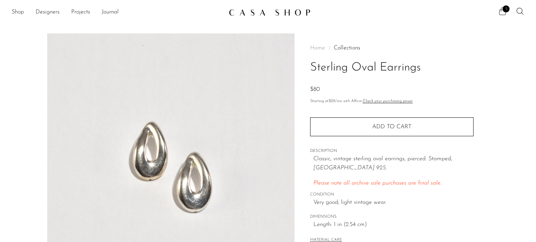
click at [503, 9] on span "5" at bounding box center [506, 8] width 7 height 7
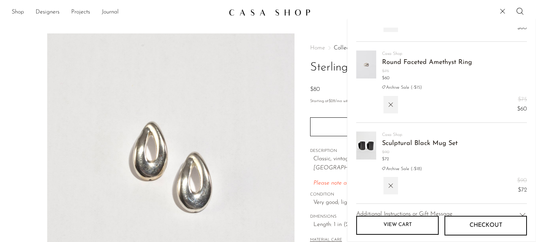
scroll to position [222, 0]
click at [310, 163] on div "Home Collections Sterling Oval Earrings $80 Starting at $28 /mo with Affirm. Ch…" at bounding box center [392, 204] width 194 height 342
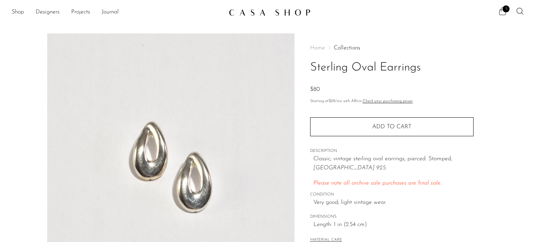
click at [509, 8] on span "5" at bounding box center [506, 8] width 7 height 7
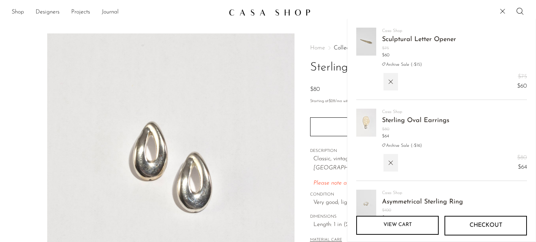
click at [365, 129] on img at bounding box center [366, 123] width 20 height 28
click at [367, 124] on img at bounding box center [366, 123] width 20 height 28
click at [301, 195] on div "Home Collections Sterling Oval Earrings $80 Starting at $28 /mo with Affirm. Ch…" at bounding box center [392, 204] width 194 height 342
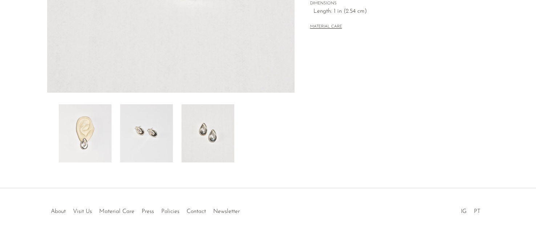
scroll to position [231, 0]
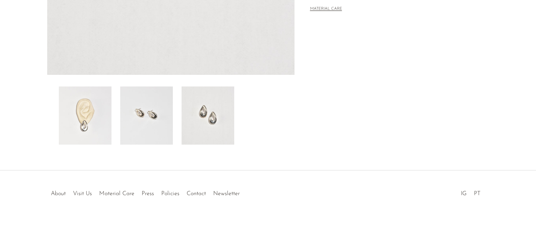
click at [96, 126] on img at bounding box center [85, 115] width 53 height 58
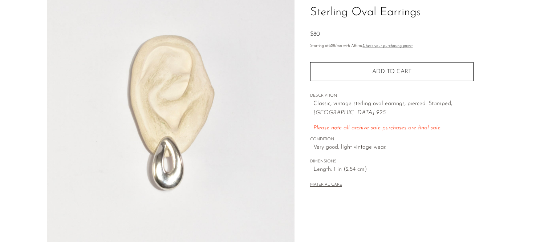
scroll to position [53, 0]
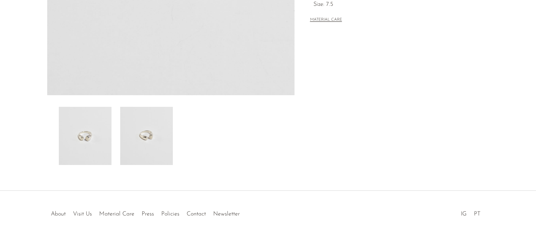
scroll to position [215, 0]
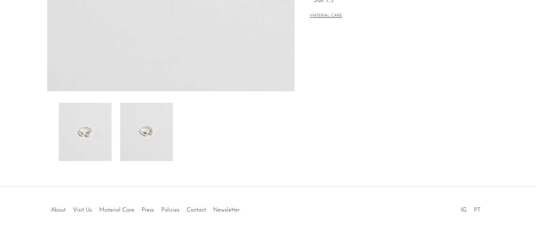
click at [154, 139] on img at bounding box center [146, 132] width 53 height 58
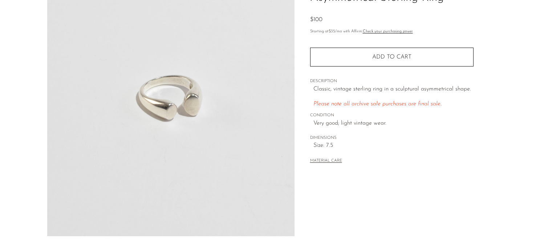
scroll to position [63, 0]
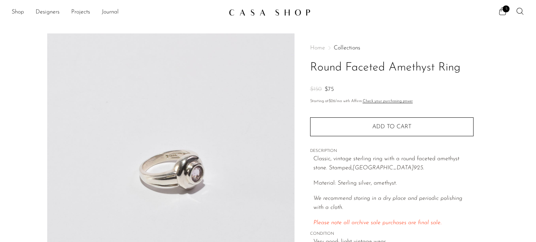
drag, startPoint x: 311, startPoint y: 66, endPoint x: 461, endPoint y: 91, distance: 152.0
click at [461, 91] on div "Home Collections Round Faceted Amethyst Ring $150 $75" at bounding box center [391, 69] width 163 height 49
copy div "Round Faceted Amethyst Ring $150 $75"
click at [192, 180] on img at bounding box center [170, 169] width 247 height 272
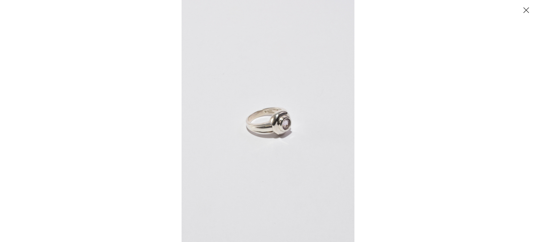
click at [290, 121] on img at bounding box center [268, 121] width 173 height 242
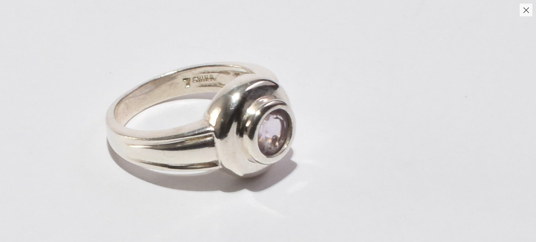
click at [292, 158] on img at bounding box center [198, 120] width 720 height 1008
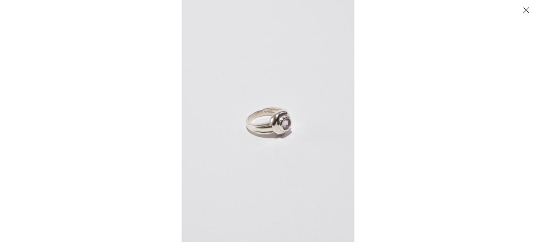
click at [407, 70] on div at bounding box center [450, 121] width 536 height 242
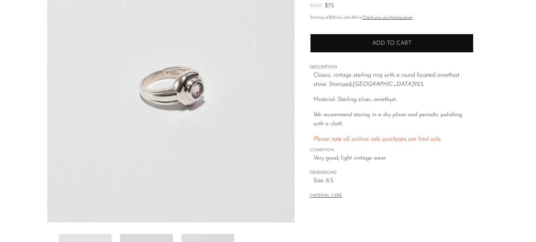
scroll to position [84, 0]
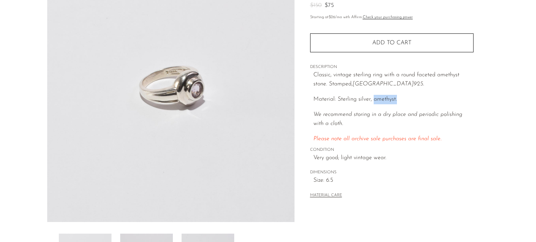
drag, startPoint x: 400, startPoint y: 99, endPoint x: 373, endPoint y: 98, distance: 27.3
click at [373, 98] on p "Material: Sterling silver, amethyst." at bounding box center [393, 99] width 160 height 9
copy p "amethyst."
click at [352, 114] on icon "We recommend storing in a dry place and periodic polishing with a cloth." at bounding box center [387, 119] width 149 height 15
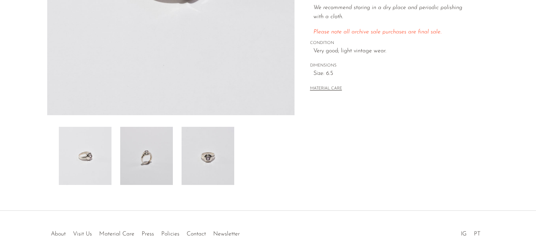
scroll to position [192, 0]
click at [197, 163] on img at bounding box center [208, 155] width 53 height 58
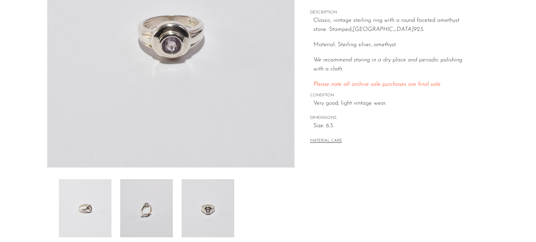
scroll to position [140, 0]
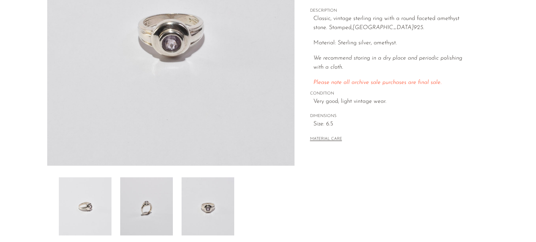
click at [155, 204] on img at bounding box center [146, 206] width 53 height 58
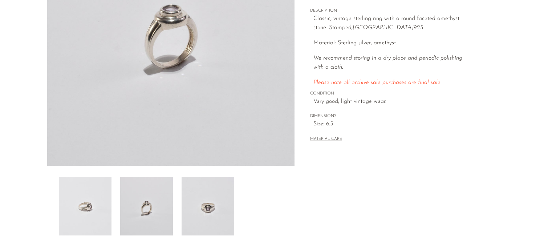
click at [104, 209] on img at bounding box center [85, 206] width 53 height 58
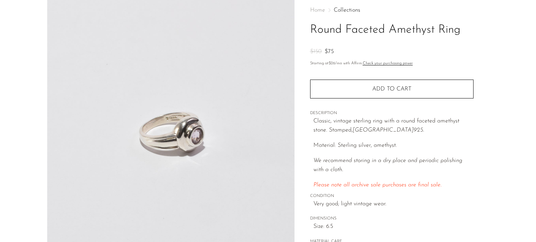
scroll to position [37, 0]
click at [178, 119] on img at bounding box center [170, 132] width 247 height 272
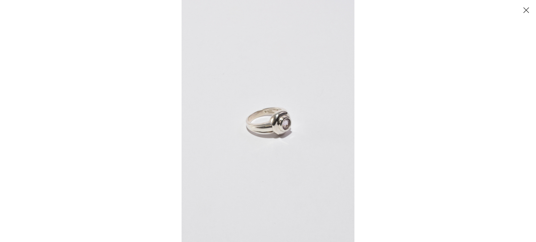
click at [282, 118] on img at bounding box center [268, 121] width 173 height 242
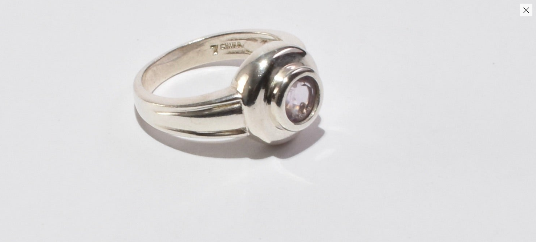
click at [433, 128] on img at bounding box center [225, 87] width 720 height 1008
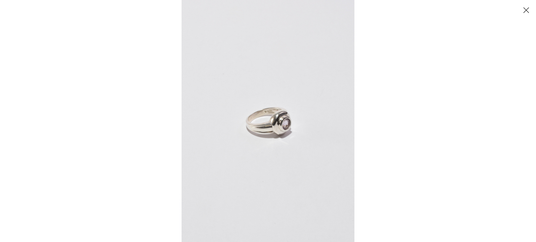
click at [526, 11] on button "Close" at bounding box center [526, 10] width 13 height 13
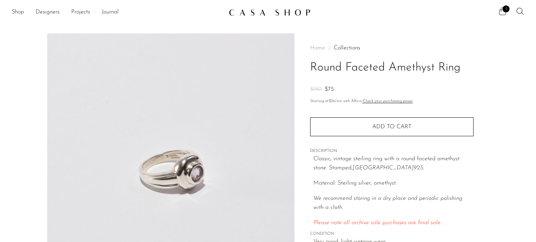
click at [500, 12] on icon at bounding box center [502, 11] width 9 height 9
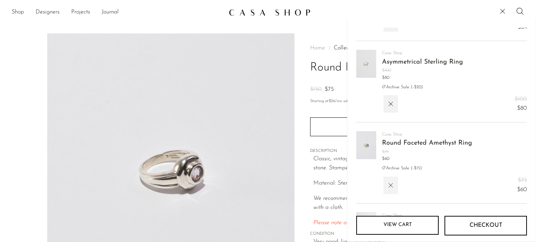
scroll to position [147, 0]
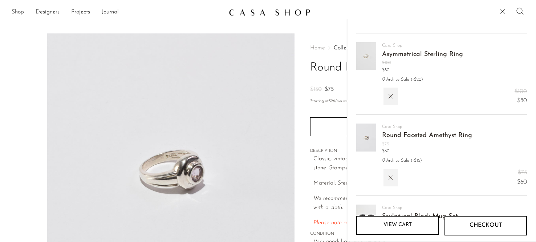
click at [389, 177] on icon "button" at bounding box center [391, 178] width 8 height 8
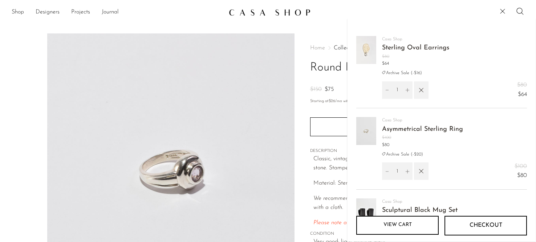
scroll to position [72, 0]
click at [426, 91] on button "button" at bounding box center [421, 90] width 15 height 17
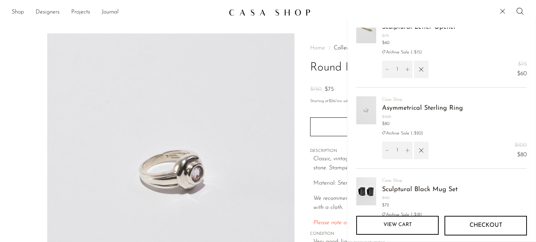
scroll to position [0, 0]
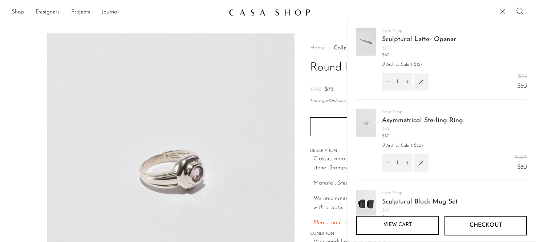
click at [376, 41] on img at bounding box center [366, 42] width 20 height 28
click at [388, 40] on link "Sculptural Letter Opener" at bounding box center [419, 39] width 74 height 7
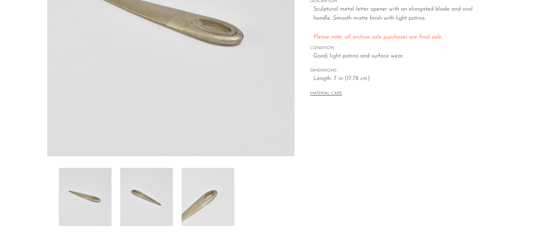
scroll to position [162, 0]
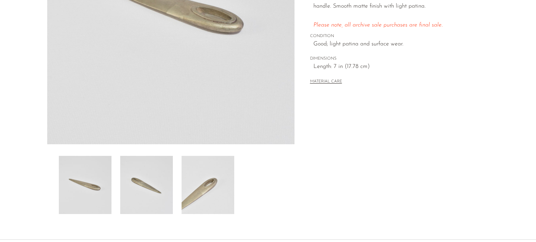
click at [147, 204] on img at bounding box center [146, 185] width 53 height 58
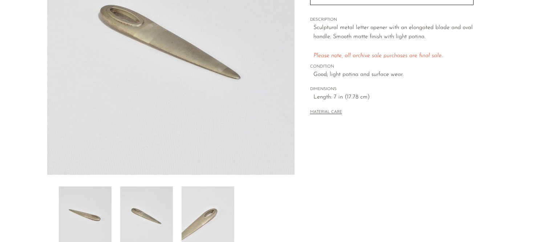
scroll to position [129, 0]
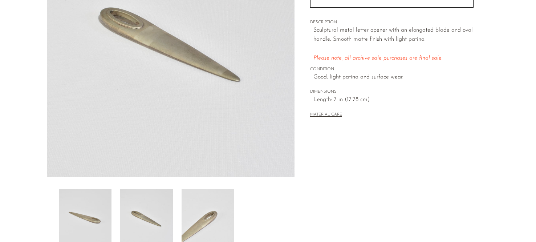
click at [177, 80] on img at bounding box center [170, 41] width 247 height 272
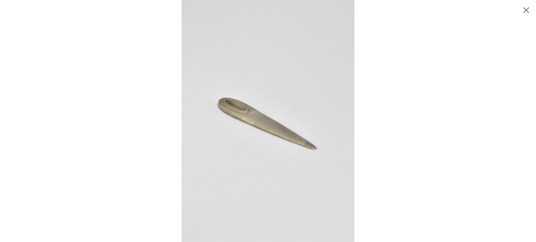
click at [234, 133] on img at bounding box center [268, 121] width 173 height 242
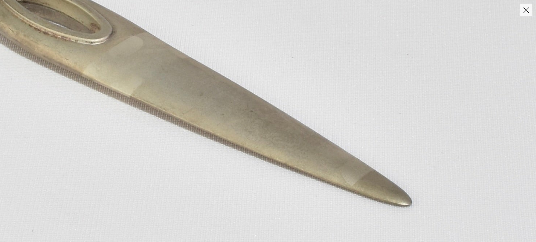
click at [282, 145] on img at bounding box center [198, 80] width 762 height 1067
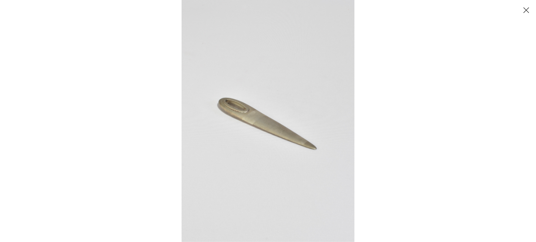
click at [525, 9] on button "Close" at bounding box center [526, 10] width 13 height 13
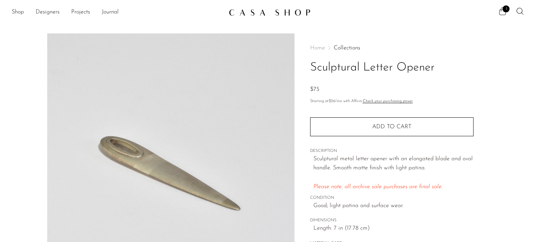
click at [500, 12] on icon at bounding box center [502, 11] width 9 height 9
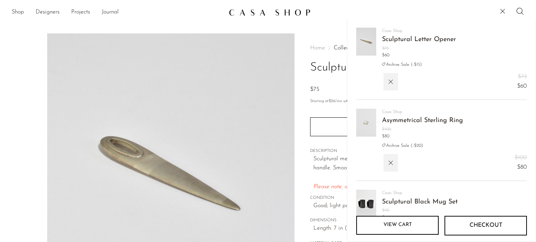
click at [393, 121] on link "Asymmetrical Sterling Ring" at bounding box center [422, 120] width 81 height 7
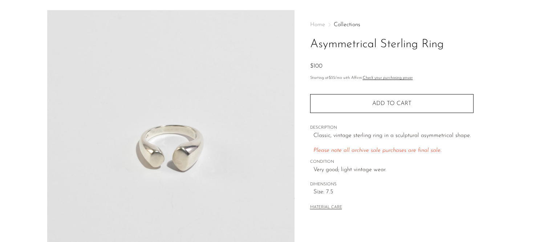
scroll to position [16, 0]
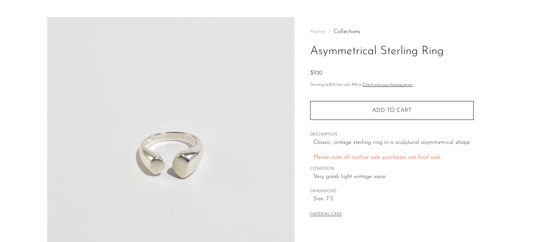
click at [186, 165] on img at bounding box center [170, 153] width 247 height 272
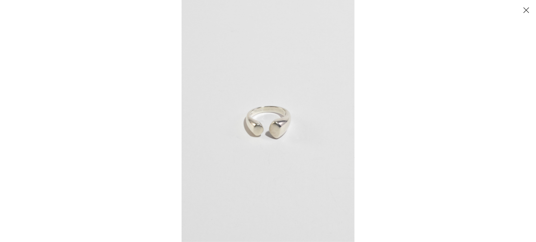
click at [280, 128] on img at bounding box center [268, 121] width 173 height 242
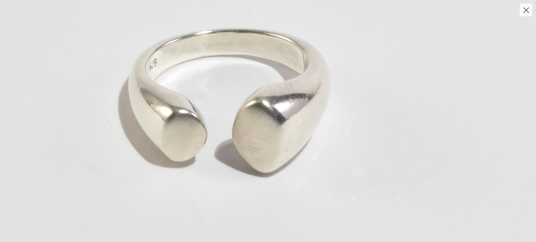
click at [352, 169] on img at bounding box center [227, 96] width 773 height 1082
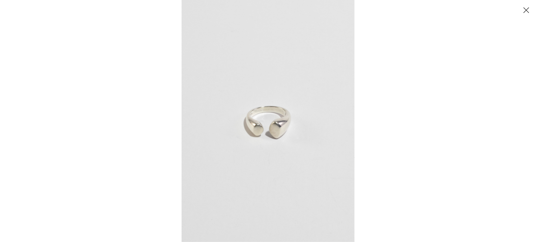
click at [525, 11] on button "Close" at bounding box center [526, 10] width 13 height 13
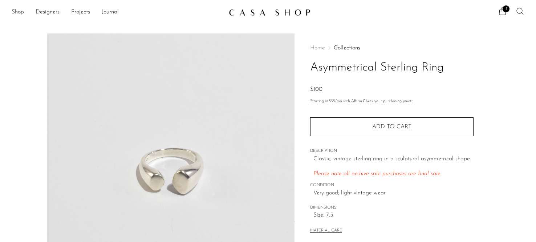
click at [503, 10] on span "3" at bounding box center [506, 8] width 7 height 7
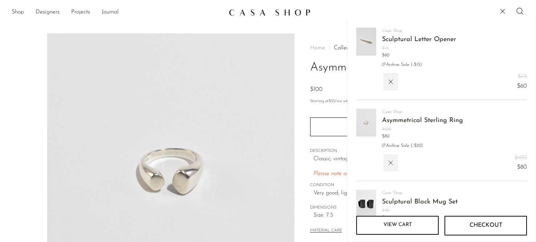
click at [391, 158] on button "button" at bounding box center [391, 162] width 15 height 17
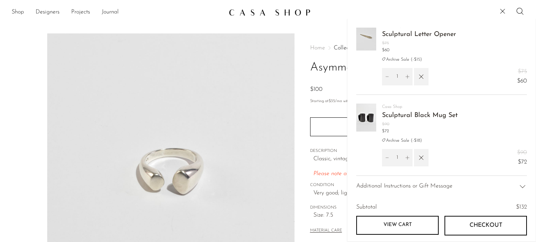
scroll to position [7, 0]
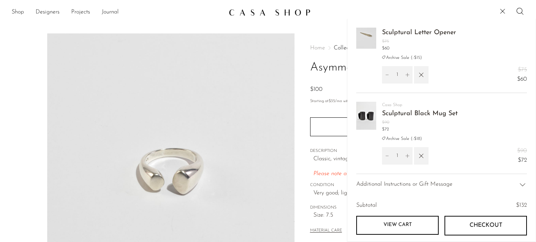
click at [320, 171] on em "Please note all archive sale purchases are final sale." at bounding box center [377, 174] width 128 height 6
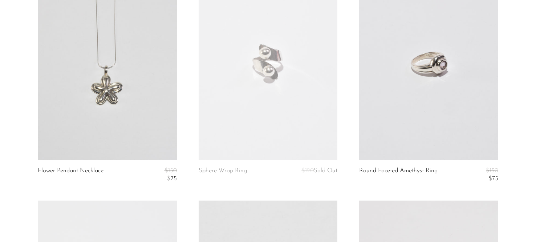
scroll to position [125, 0]
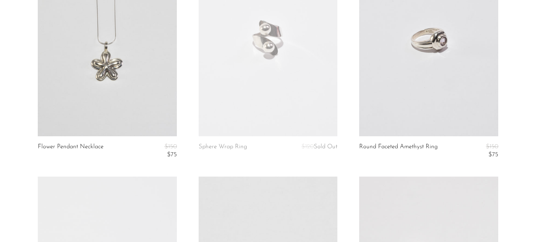
click at [395, 80] on link at bounding box center [428, 39] width 139 height 195
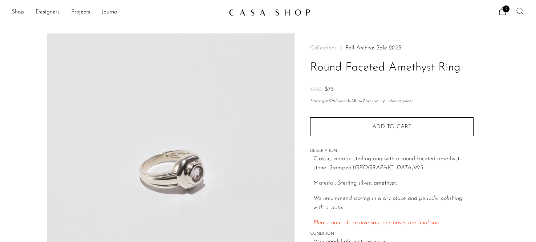
click at [202, 161] on img at bounding box center [170, 169] width 247 height 272
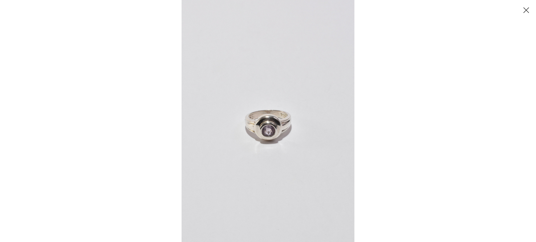
click at [530, 8] on button "Close" at bounding box center [526, 10] width 13 height 13
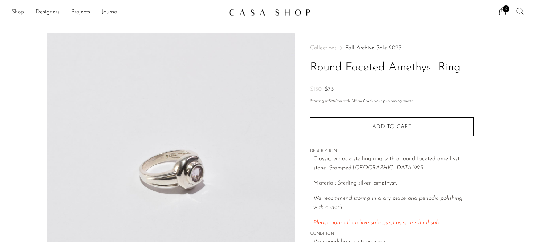
click at [503, 9] on span "2" at bounding box center [506, 8] width 7 height 7
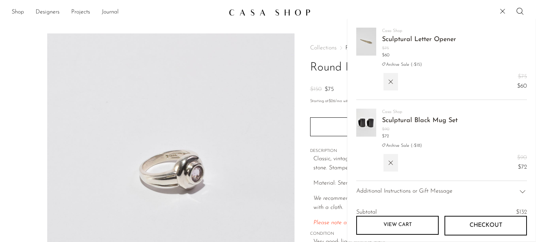
click at [327, 146] on div "Collections Fall Archive Sale 2025 Round Faceted Amethyst Ring $150 $75 Startin…" at bounding box center [391, 164] width 163 height 262
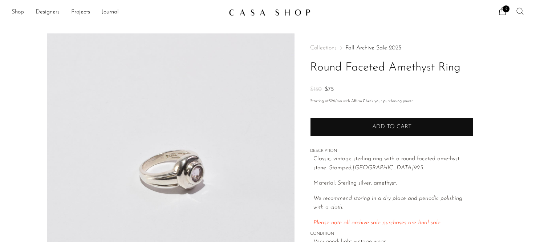
click at [329, 135] on button "Add to cart" at bounding box center [391, 126] width 163 height 19
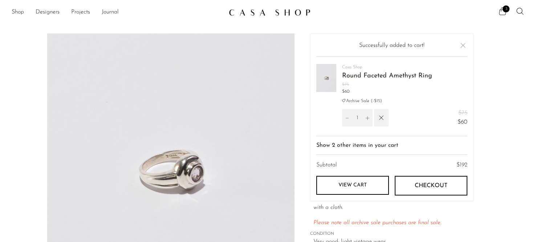
click at [504, 10] on span "3" at bounding box center [506, 8] width 7 height 7
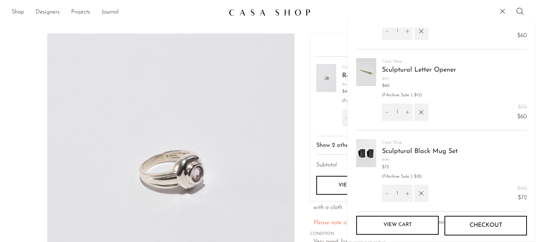
scroll to position [50, 0]
click at [368, 159] on img at bounding box center [366, 154] width 20 height 28
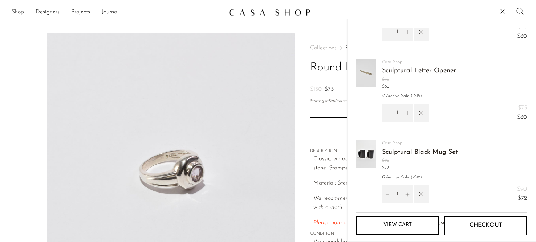
click at [389, 153] on link "Sculptural Black Mug Set" at bounding box center [420, 152] width 76 height 7
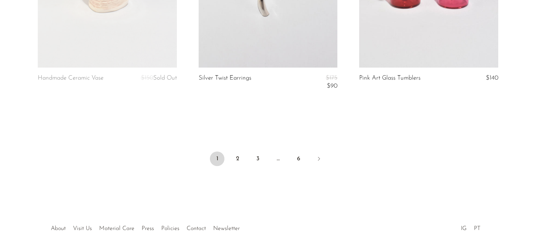
scroll to position [2753, 0]
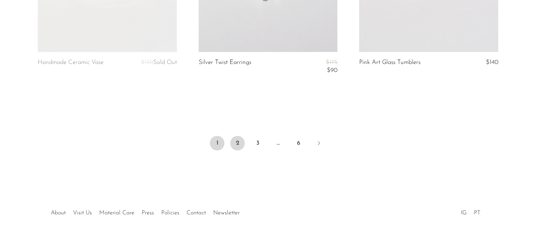
click at [237, 145] on link "2" at bounding box center [237, 143] width 15 height 15
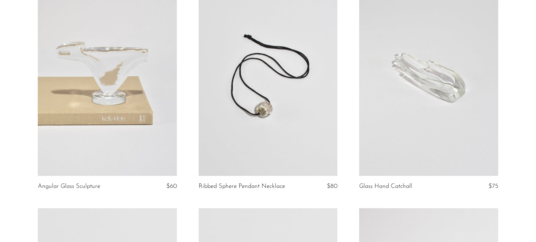
scroll to position [557, 0]
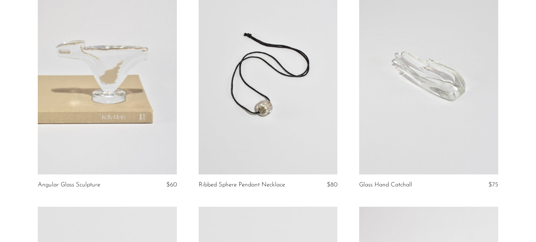
click at [400, 126] on link at bounding box center [428, 77] width 139 height 195
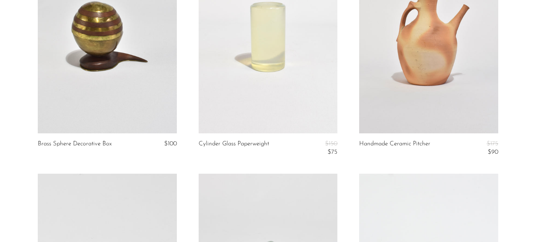
scroll to position [1943, 0]
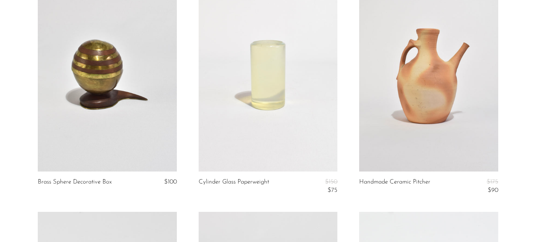
click at [260, 111] on link at bounding box center [268, 74] width 139 height 195
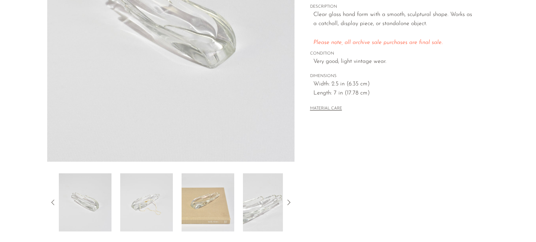
scroll to position [193, 0]
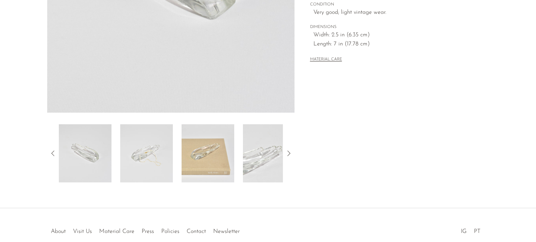
click at [214, 154] on img at bounding box center [208, 153] width 53 height 58
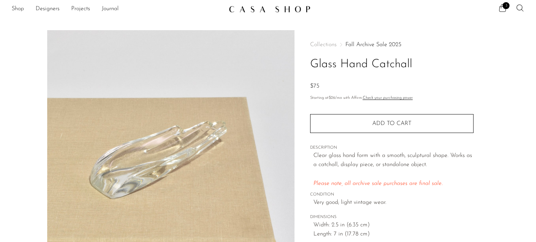
scroll to position [0, 0]
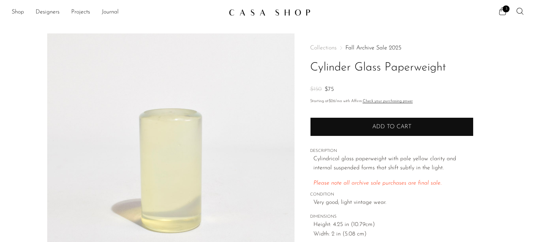
click at [364, 125] on button "Add to cart" at bounding box center [391, 126] width 163 height 19
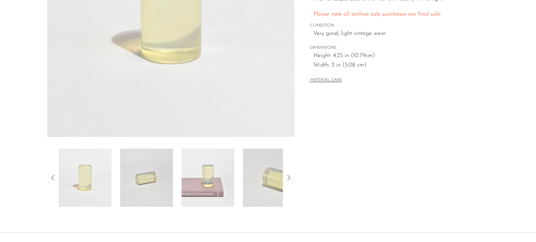
scroll to position [172, 0]
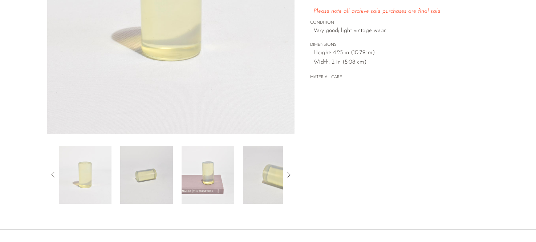
click at [146, 178] on img at bounding box center [146, 175] width 53 height 58
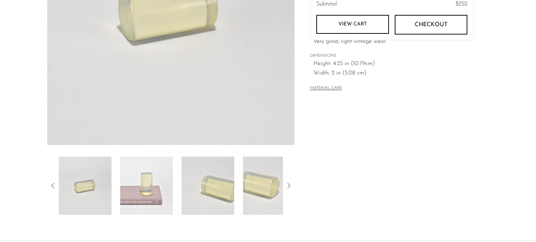
scroll to position [192, 0]
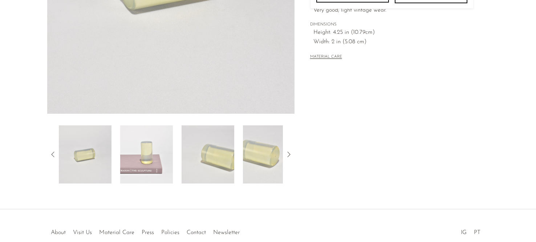
click at [250, 146] on img at bounding box center [269, 154] width 53 height 58
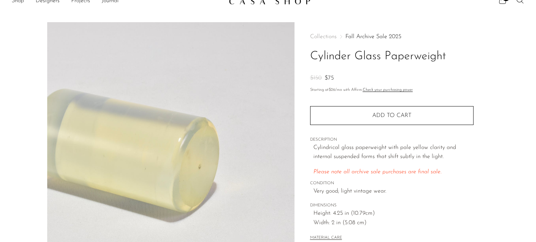
scroll to position [0, 0]
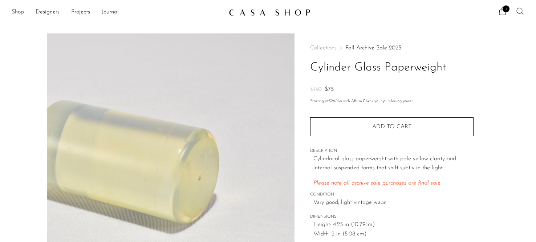
click at [501, 9] on icon at bounding box center [502, 11] width 9 height 9
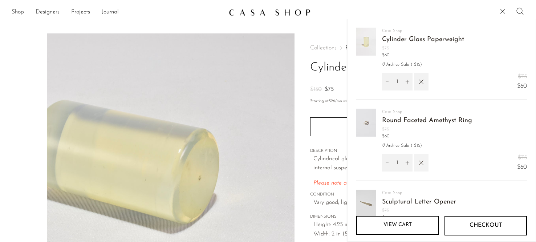
click at [417, 166] on icon "button" at bounding box center [421, 163] width 8 height 8
click at [422, 84] on icon "button" at bounding box center [421, 82] width 8 height 8
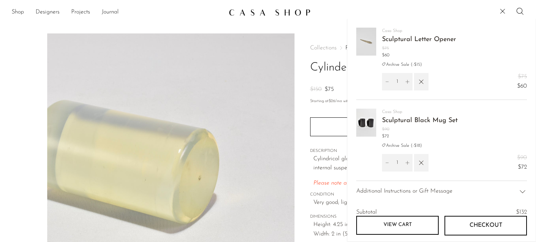
scroll to position [7, 0]
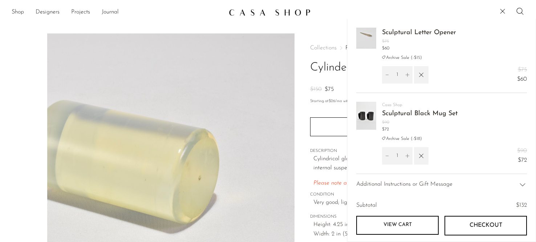
click at [468, 228] on button "Checkout" at bounding box center [486, 226] width 82 height 20
click at [308, 159] on div "Collections Fall Archive Sale 2025 Cylinder Glass Paperweight $150 $75 Starting…" at bounding box center [392, 204] width 194 height 342
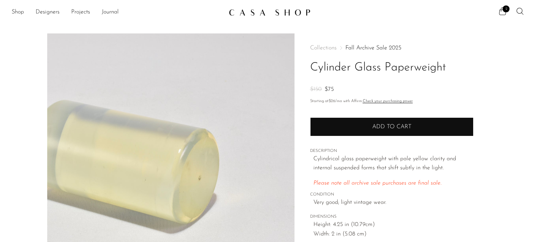
scroll to position [0, 0]
click at [334, 128] on button "Add to cart" at bounding box center [391, 126] width 163 height 19
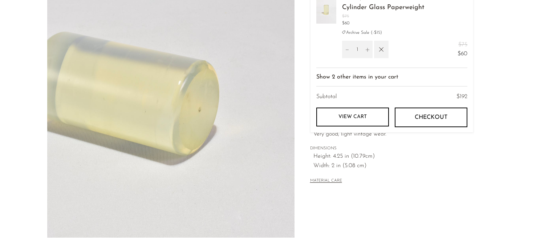
scroll to position [82, 0]
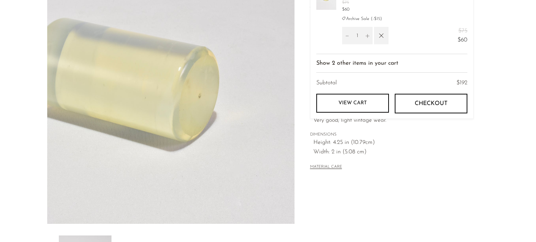
click at [409, 109] on button "Checkout" at bounding box center [431, 104] width 73 height 20
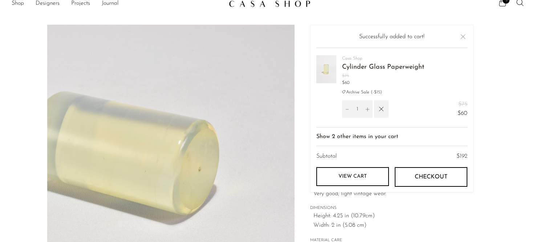
scroll to position [0, 0]
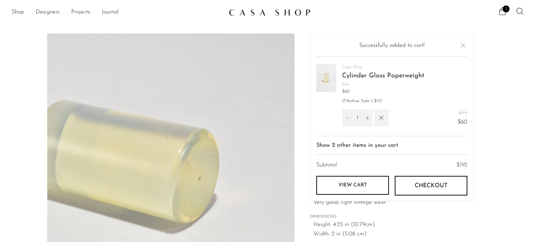
click at [382, 120] on icon "button" at bounding box center [381, 118] width 8 height 8
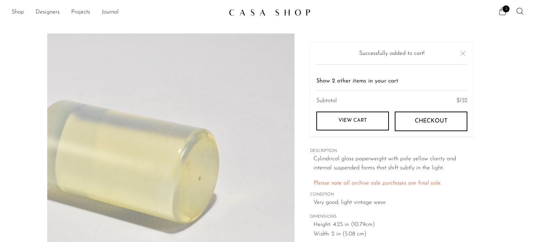
click at [503, 12] on icon at bounding box center [502, 11] width 9 height 9
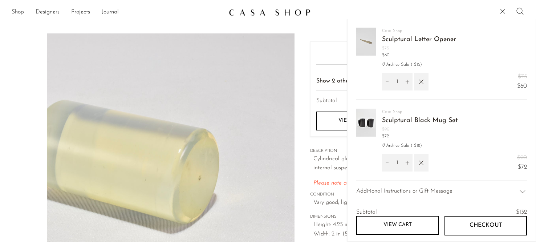
click at [379, 220] on link "View cart" at bounding box center [397, 225] width 82 height 19
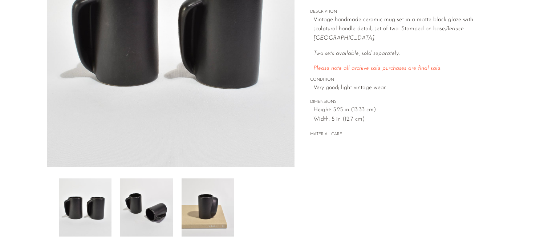
scroll to position [136, 0]
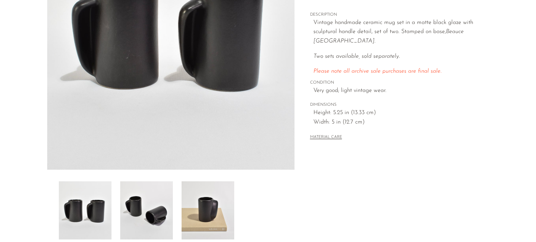
click at [198, 211] on img at bounding box center [208, 210] width 53 height 58
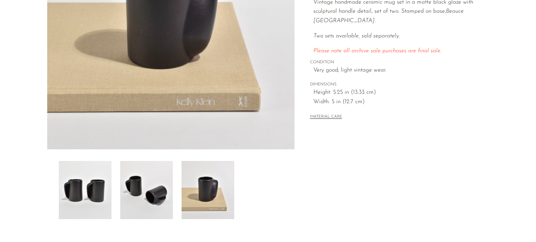
scroll to position [160, 0]
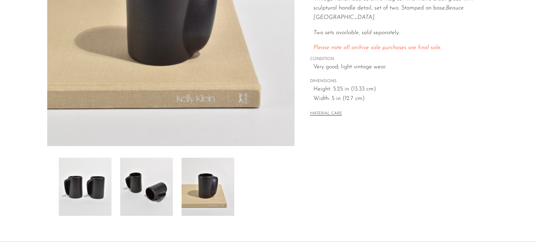
click at [150, 192] on img at bounding box center [146, 187] width 53 height 58
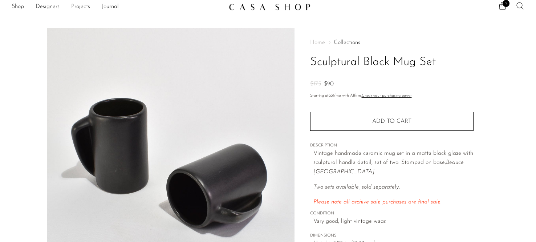
scroll to position [0, 0]
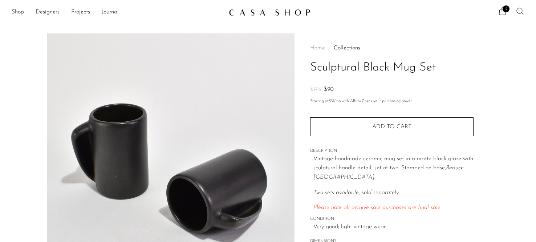
click at [502, 15] on icon at bounding box center [502, 11] width 9 height 9
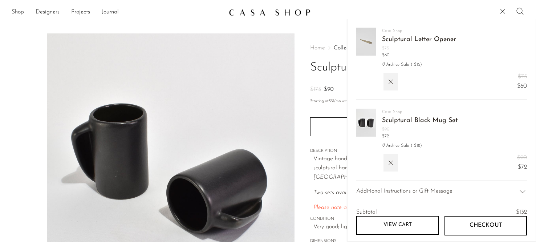
scroll to position [19, 0]
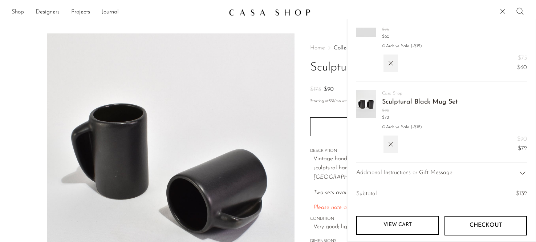
click at [398, 218] on link "View cart" at bounding box center [397, 225] width 82 height 19
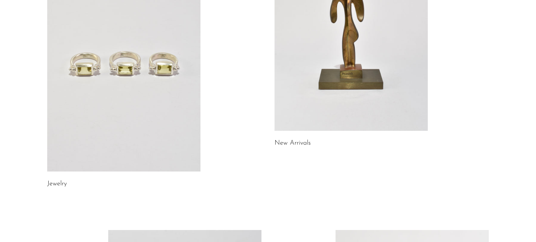
scroll to position [157, 0]
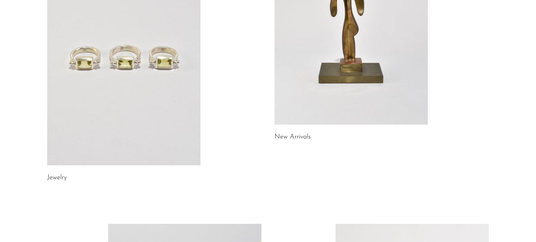
click at [308, 116] on link at bounding box center [351, 17] width 153 height 215
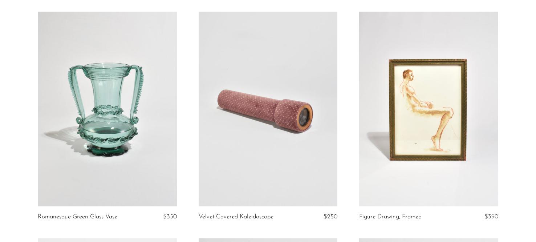
scroll to position [57, 0]
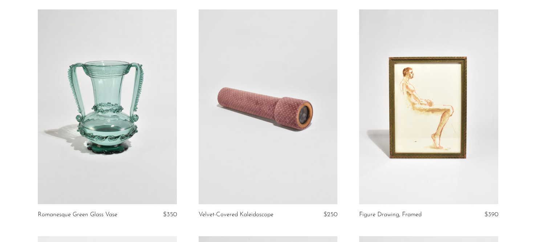
click at [263, 124] on link at bounding box center [268, 106] width 139 height 195
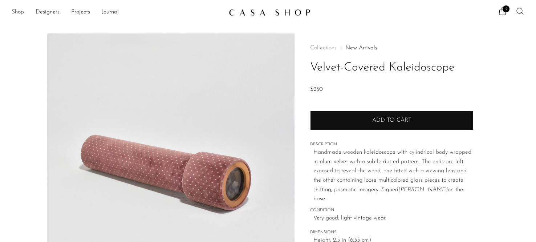
scroll to position [0, 0]
click at [332, 124] on button "Add to cart" at bounding box center [391, 119] width 163 height 19
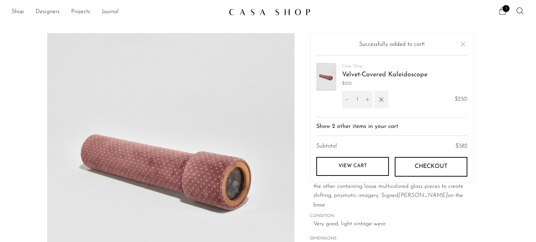
click at [503, 12] on icon at bounding box center [502, 11] width 9 height 9
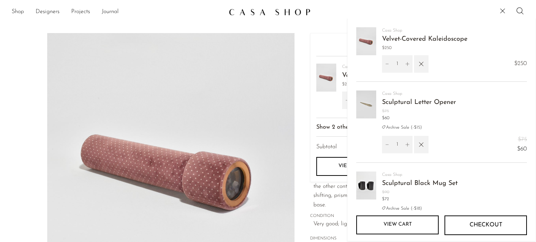
click at [389, 230] on link "View cart" at bounding box center [397, 224] width 82 height 19
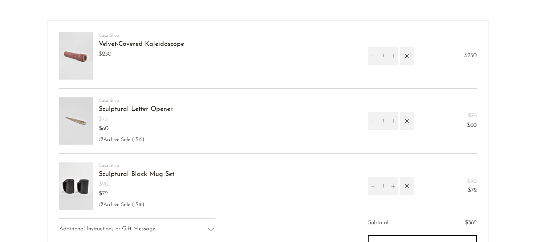
scroll to position [4, 0]
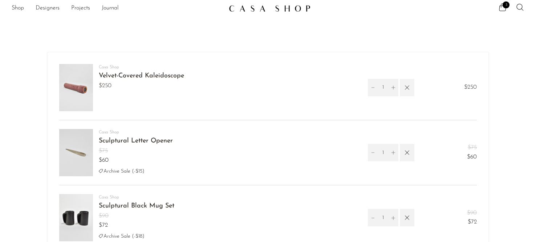
click at [403, 88] on icon "button" at bounding box center [407, 88] width 8 height 8
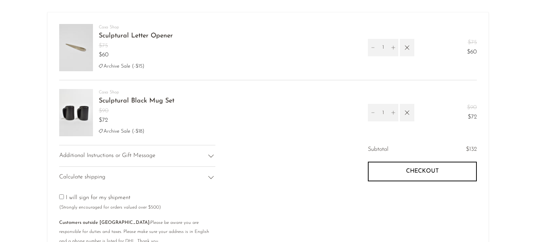
scroll to position [45, 0]
click at [119, 101] on link "Sculptural Black Mug Set" at bounding box center [137, 100] width 76 height 7
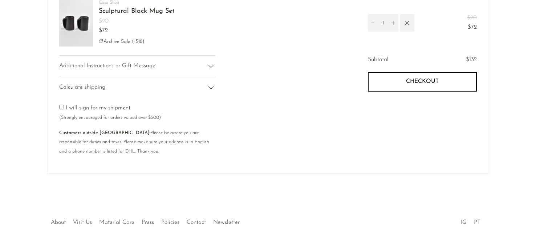
scroll to position [138, 0]
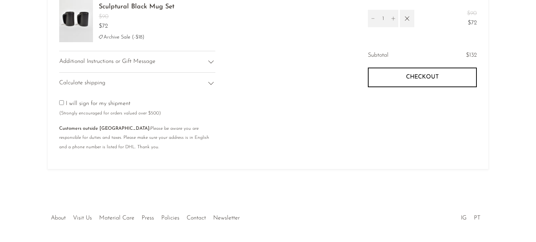
click at [396, 82] on button "Checkout" at bounding box center [422, 78] width 109 height 20
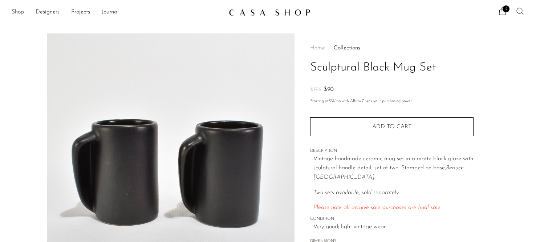
click at [129, 190] on img at bounding box center [170, 169] width 247 height 272
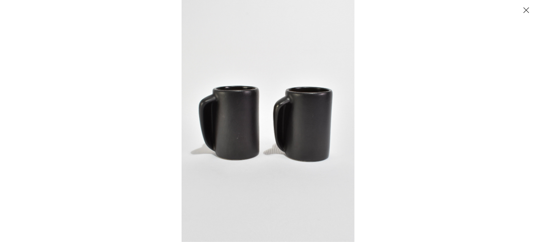
click at [235, 143] on img at bounding box center [268, 121] width 173 height 242
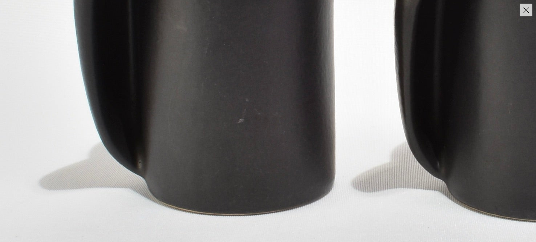
click at [209, 207] on img at bounding box center [372, 46] width 745 height 1043
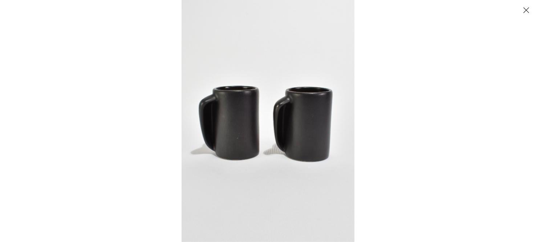
click at [526, 9] on button "Close" at bounding box center [526, 10] width 13 height 13
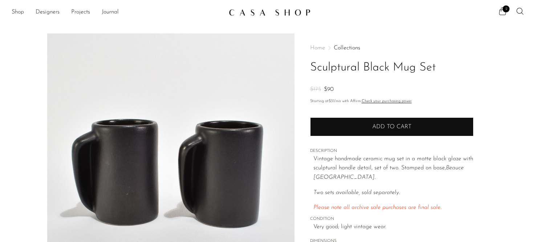
scroll to position [2, 0]
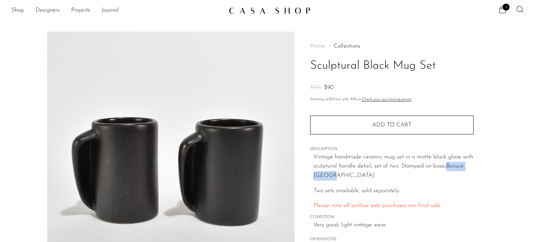
drag, startPoint x: 448, startPoint y: 167, endPoint x: 333, endPoint y: 178, distance: 115.2
click at [333, 178] on em "Beauce Quebec." at bounding box center [388, 170] width 150 height 15
copy em "Beauce Quebec"
